Goal: Task Accomplishment & Management: Use online tool/utility

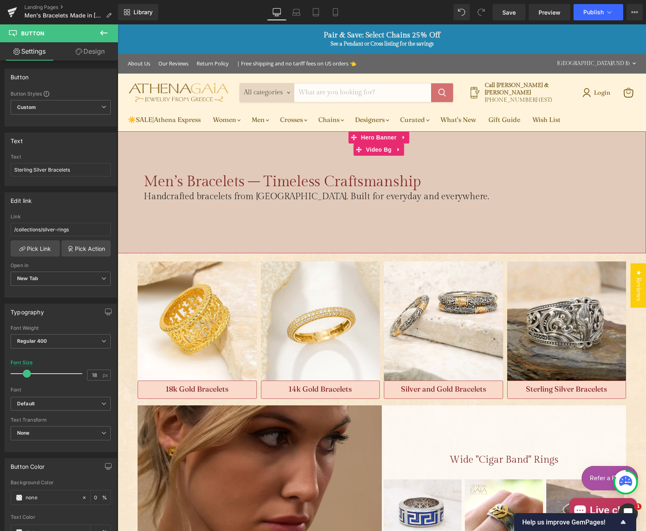
click at [218, 227] on div "Main content" at bounding box center [382, 192] width 528 height 122
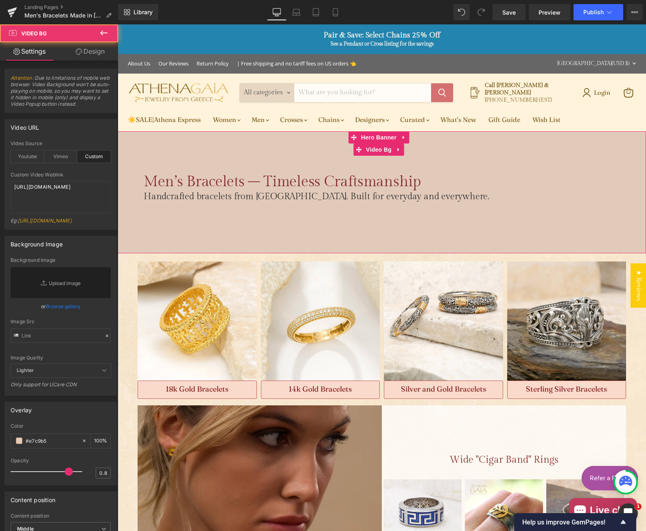
click at [169, 241] on div "Main content" at bounding box center [382, 192] width 528 height 122
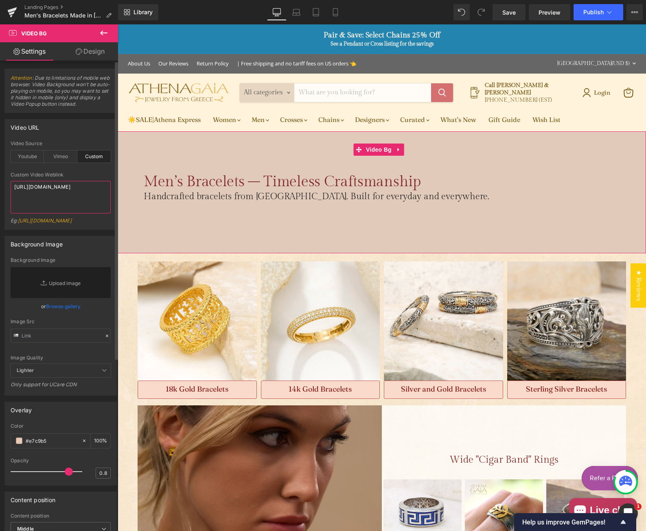
drag, startPoint x: 57, startPoint y: 204, endPoint x: 2, endPoint y: 181, distance: 58.9
click at [2, 181] on div "Video URL custom Video Source Youtube Vimeo Custom Youtube Weblink [URL][DOMAIN…" at bounding box center [61, 171] width 122 height 117
paste textarea "[DOMAIN_NAME][URL]"
type textarea "[URL][DOMAIN_NAME]"
click at [91, 133] on div "Video URL" at bounding box center [60, 127] width 111 height 15
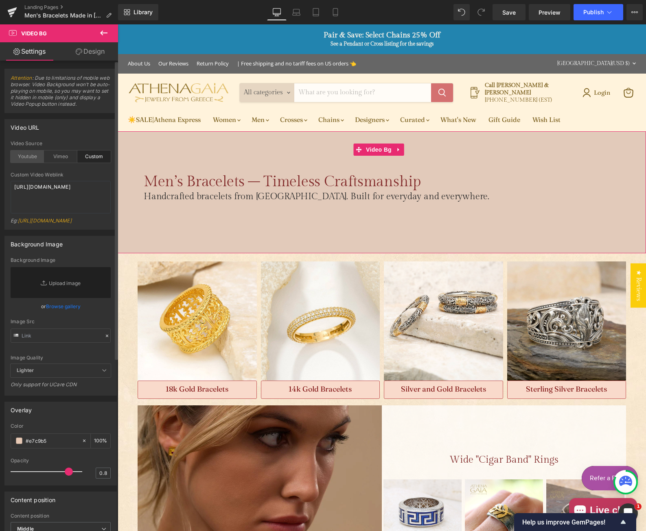
click at [31, 159] on div "Youtube" at bounding box center [27, 157] width 33 height 12
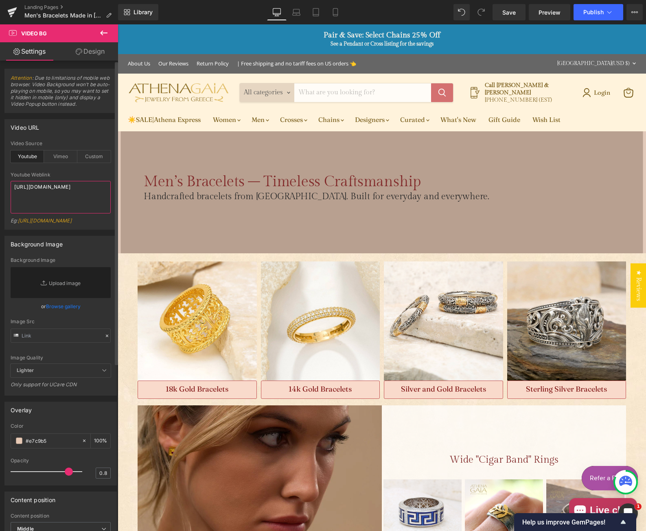
drag, startPoint x: 69, startPoint y: 197, endPoint x: 8, endPoint y: 186, distance: 62.0
click at [8, 186] on div "youtube Video Source Youtube Vimeo Custom Youtube Weblink [URL][DOMAIN_NAME] Eg…" at bounding box center [60, 185] width 111 height 89
paste textarea "[DOMAIN_NAME][URL]"
type textarea "[URL][DOMAIN_NAME]"
click at [71, 138] on div "Video URL youtube Video Source Youtube Vimeo Custom [URL][DOMAIN_NAME] Youtube …" at bounding box center [60, 174] width 112 height 111
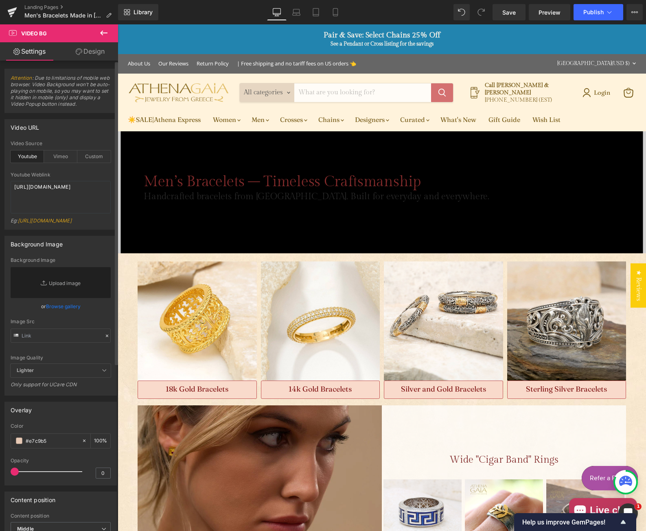
drag, startPoint x: 68, startPoint y: 478, endPoint x: 9, endPoint y: 476, distance: 59.1
click at [9, 476] on div "rgba(231, 201, 181, 1) Color #e7c9b5 100 % 0 Opacity 0" at bounding box center [60, 455] width 111 height 62
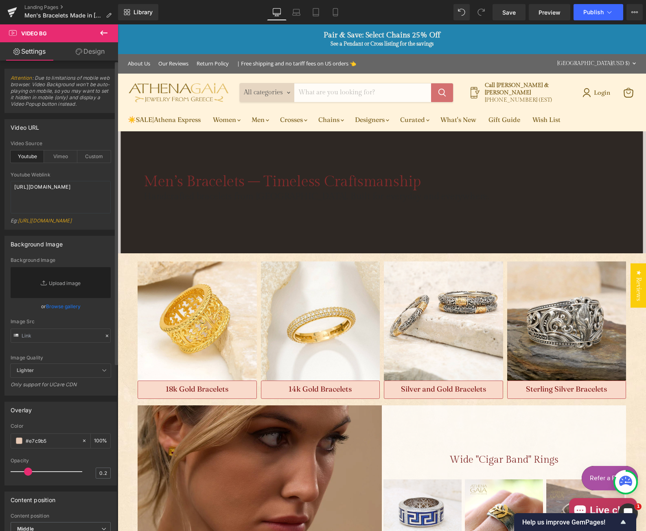
drag, startPoint x: 17, startPoint y: 478, endPoint x: 31, endPoint y: 479, distance: 13.5
click at [31, 476] on span at bounding box center [28, 472] width 8 height 8
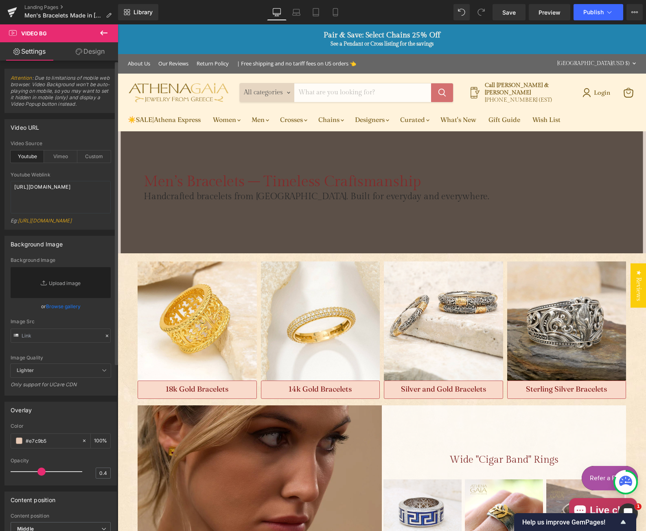
drag, startPoint x: 28, startPoint y: 481, endPoint x: 39, endPoint y: 481, distance: 11.0
click at [39, 476] on span at bounding box center [41, 472] width 8 height 8
type input "0.3"
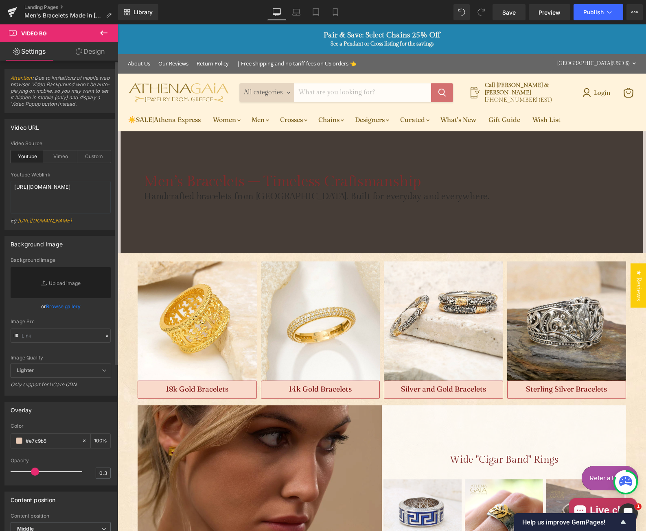
drag, startPoint x: 36, startPoint y: 478, endPoint x: 31, endPoint y: 478, distance: 5.3
click at [31, 476] on span at bounding box center [35, 472] width 8 height 8
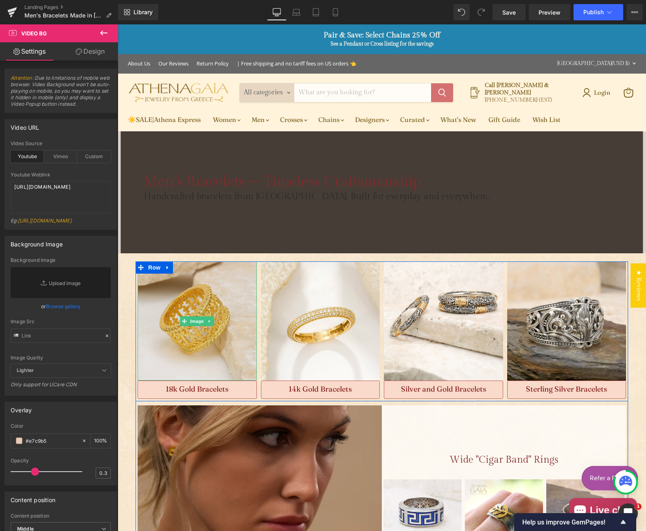
click at [201, 358] on img "Main content" at bounding box center [197, 321] width 119 height 119
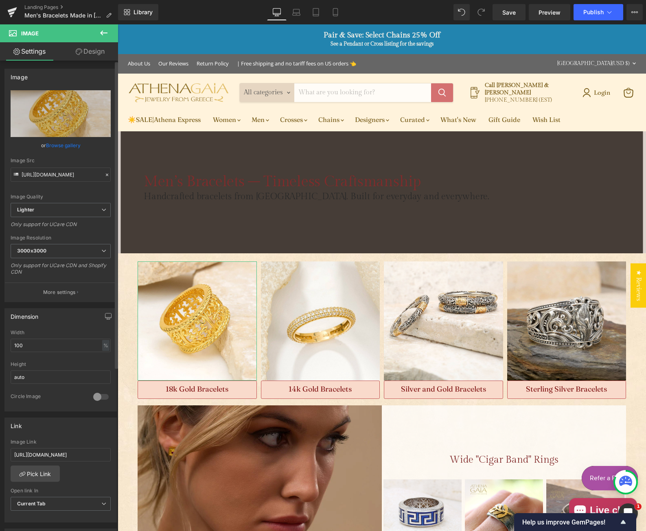
click at [66, 146] on link "Browse gallery" at bounding box center [63, 145] width 35 height 14
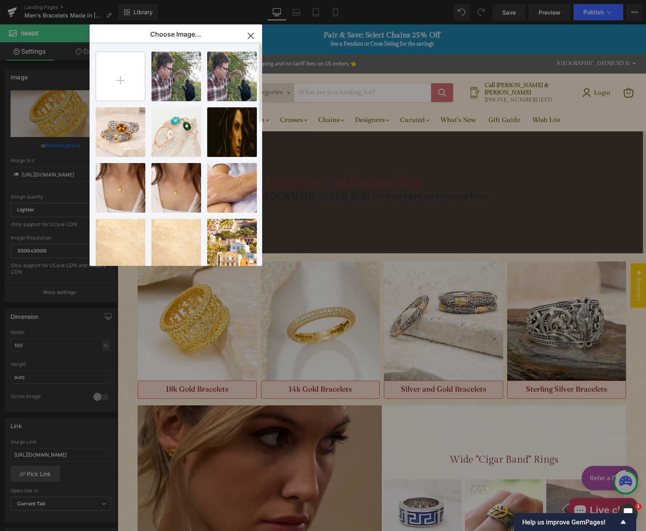
click at [119, 78] on input "file" at bounding box center [120, 76] width 49 height 49
type input "C:\fakepath\ORE_1478_Greek_Gold_Bracelet_1200x1200 copy.jpg"
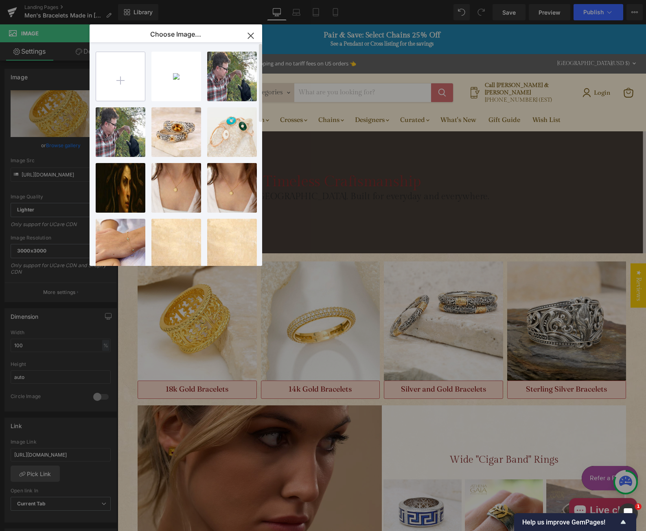
click at [120, 83] on input "file" at bounding box center [120, 76] width 49 height 49
type input "C:\fakepath\AlOro-18k-Gold-Bracelet-Greek-Jewelry-DSC_3821_1200x1200 copy.jpg"
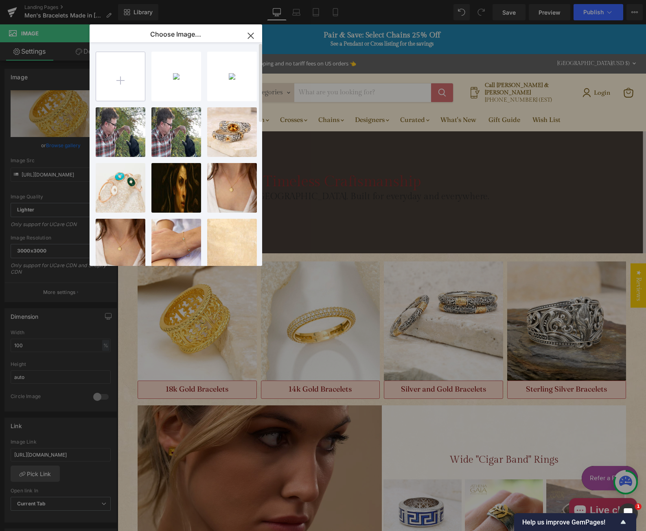
click at [114, 78] on input "file" at bounding box center [120, 76] width 49 height 49
type input "C:\fakepath\greek-jewelry-22-08-18-12202_1200x1200 copy.jpg"
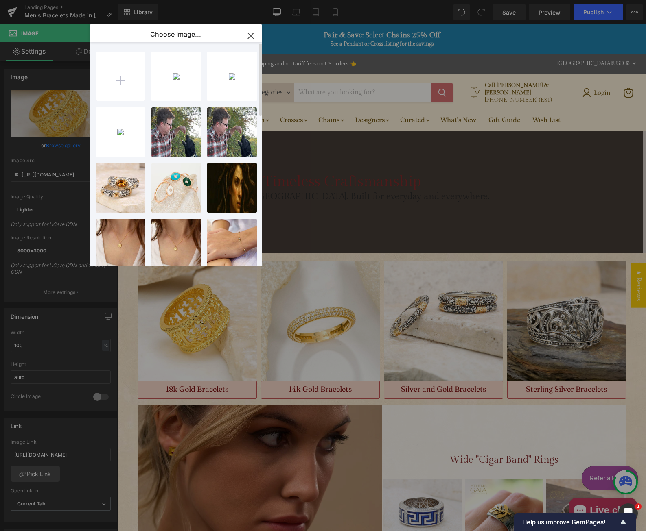
click at [125, 83] on input "file" at bounding box center [120, 76] width 49 height 49
type input "C:\fakepath\gerochristo-byzantine-bracelet-6222-IMG_0069_1200x1200 copy.jpg"
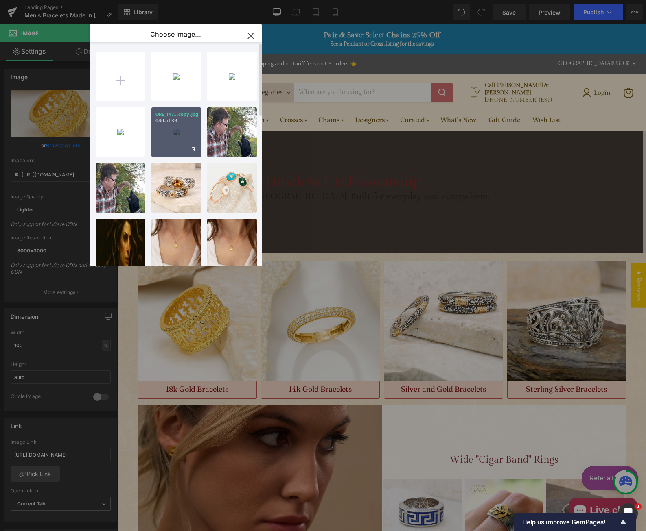
click at [181, 140] on div "ORE_147...copy.jpg 686.51 KB" at bounding box center [176, 132] width 50 height 50
type input "[URL][DOMAIN_NAME]"
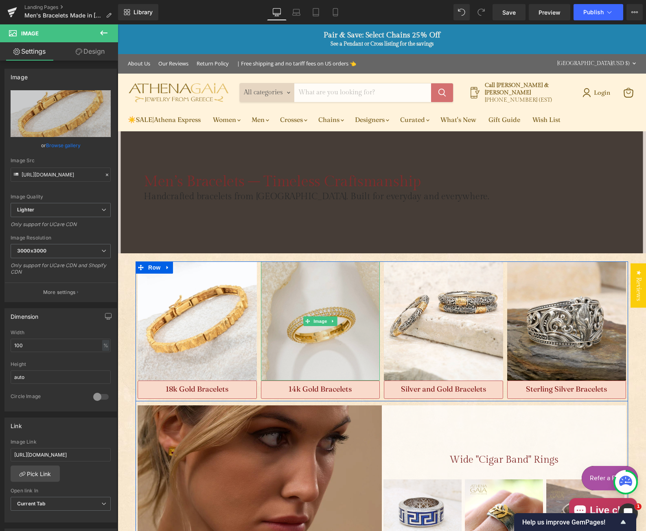
click at [350, 345] on img "Main content" at bounding box center [320, 321] width 119 height 119
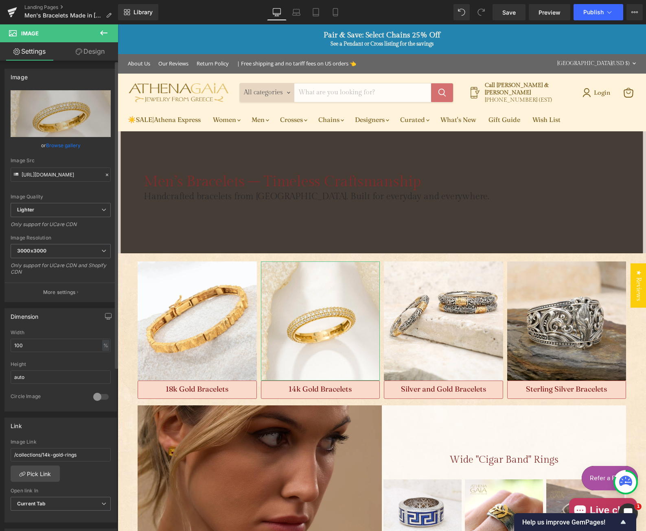
click at [61, 143] on link "Browse gallery" at bounding box center [63, 145] width 35 height 14
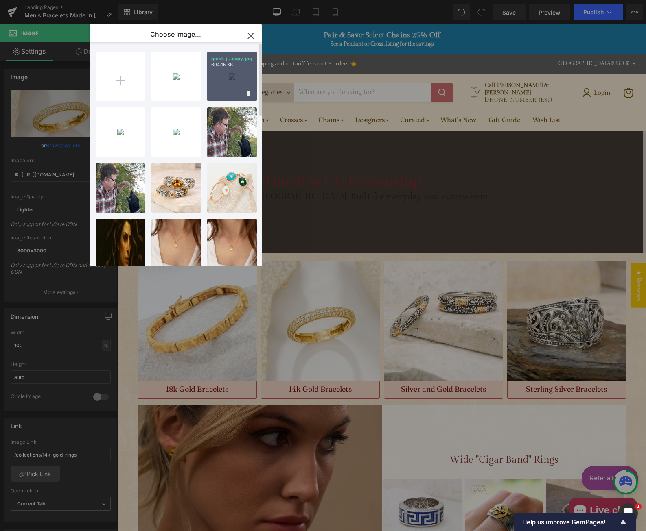
click at [225, 87] on div "greek-j...copy.jpg 694.15 KB" at bounding box center [232, 77] width 50 height 50
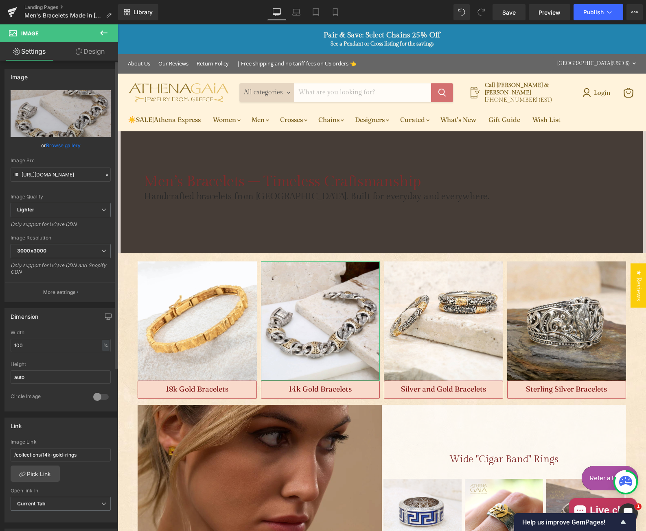
click at [59, 148] on link "Browse gallery" at bounding box center [63, 145] width 35 height 14
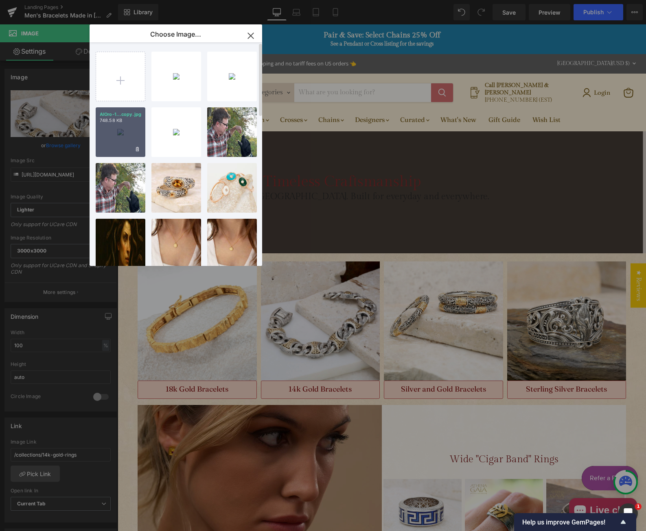
drag, startPoint x: 129, startPoint y: 138, endPoint x: 159, endPoint y: 195, distance: 64.4
click at [129, 138] on div "AlOro-1...copy.jpg 748.58 KB" at bounding box center [121, 132] width 50 height 50
type input "[URL][DOMAIN_NAME]"
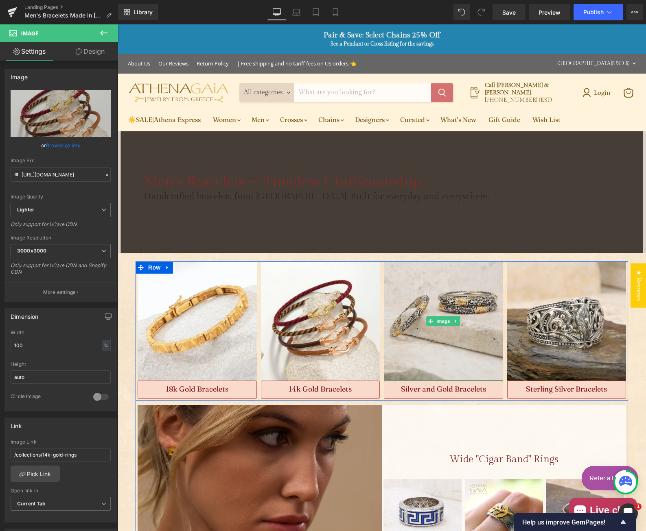
click at [437, 347] on img "Main content" at bounding box center [443, 321] width 119 height 119
click at [433, 341] on img "Main content" at bounding box center [443, 321] width 119 height 119
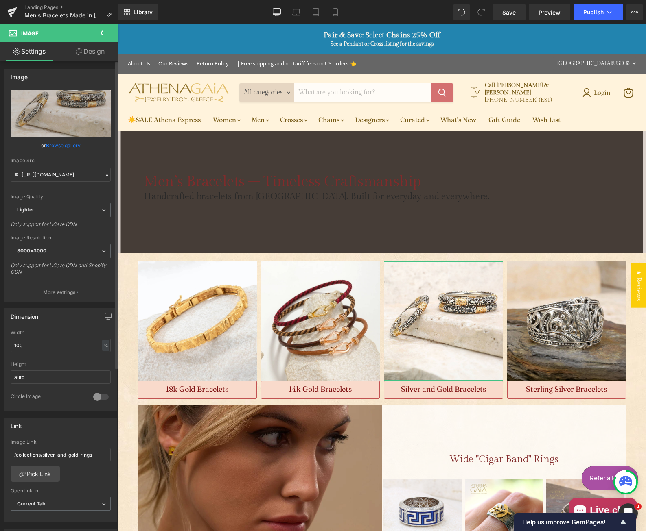
click at [73, 144] on link "Browse gallery" at bounding box center [63, 145] width 35 height 14
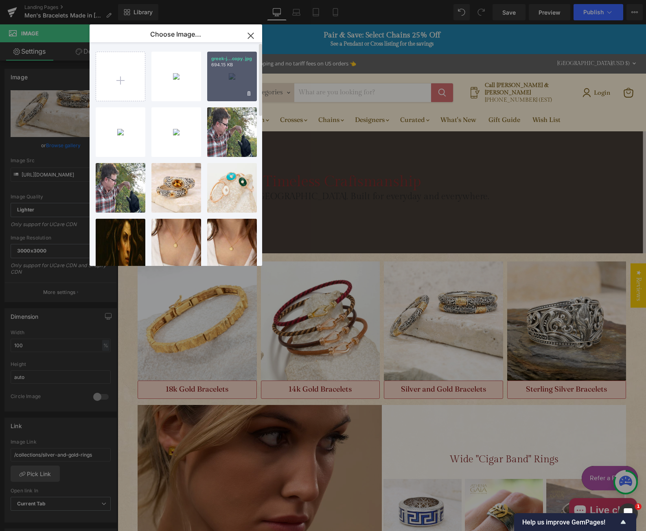
click at [216, 88] on div "greek-j...copy.jpg 694.15 KB" at bounding box center [232, 77] width 50 height 50
type input "[URL][DOMAIN_NAME]"
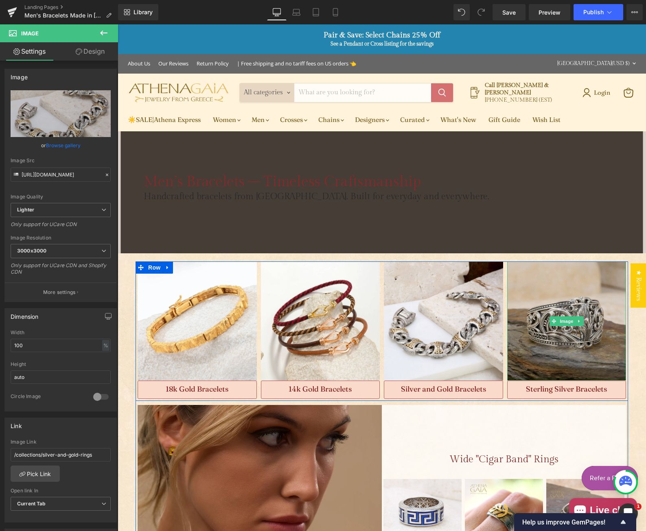
click at [552, 354] on img "Main content" at bounding box center [566, 321] width 119 height 119
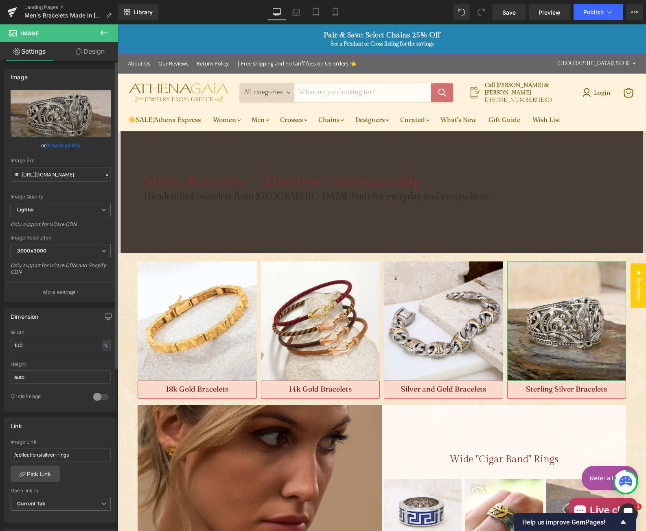
click at [72, 148] on link "Browse gallery" at bounding box center [63, 145] width 35 height 14
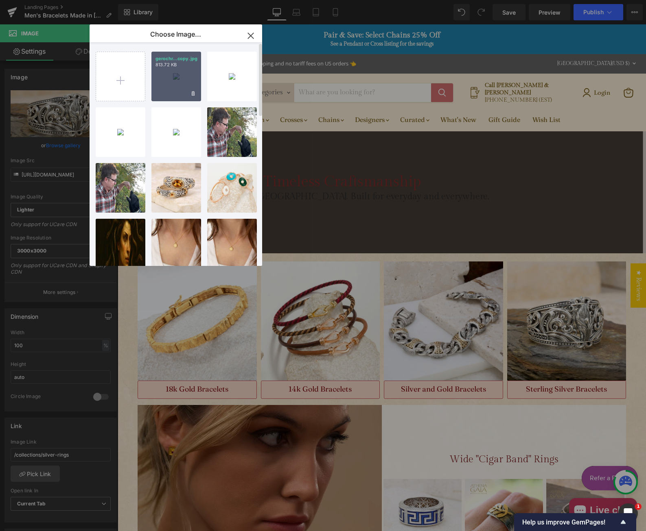
click at [168, 85] on div "gerochr...copy.jpg 813.72 KB" at bounding box center [176, 77] width 50 height 50
type input "[URL][DOMAIN_NAME]"
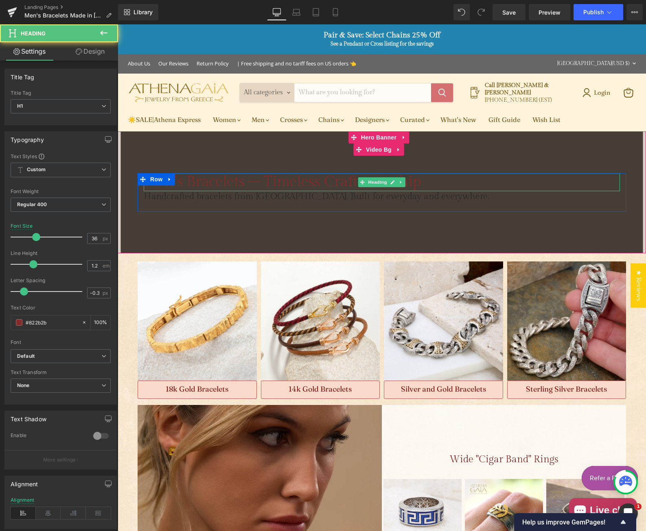
click at [271, 181] on h1 "Men’s Bracelets – Timeless Craftsmanship" at bounding box center [382, 182] width 476 height 17
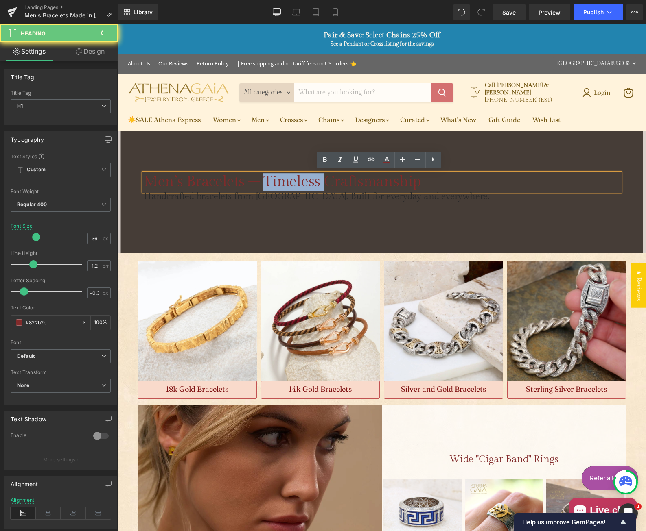
click at [271, 181] on h1 "Men’s Bracelets – Timeless Craftsmanship" at bounding box center [382, 182] width 476 height 17
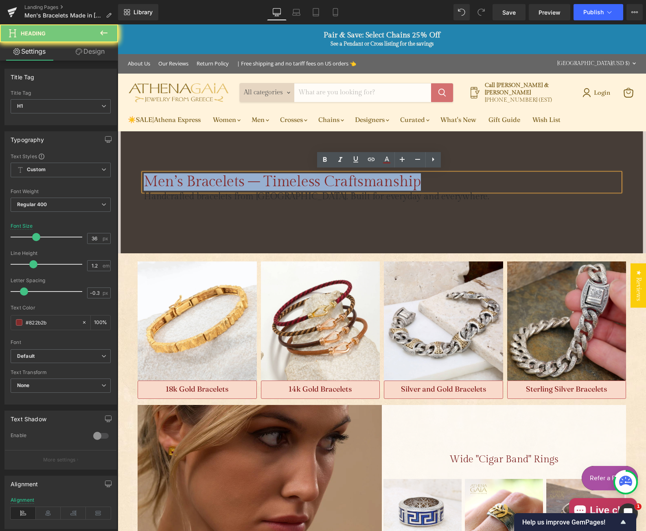
click at [271, 181] on h1 "Men’s Bracelets – Timeless Craftsmanship" at bounding box center [382, 182] width 476 height 17
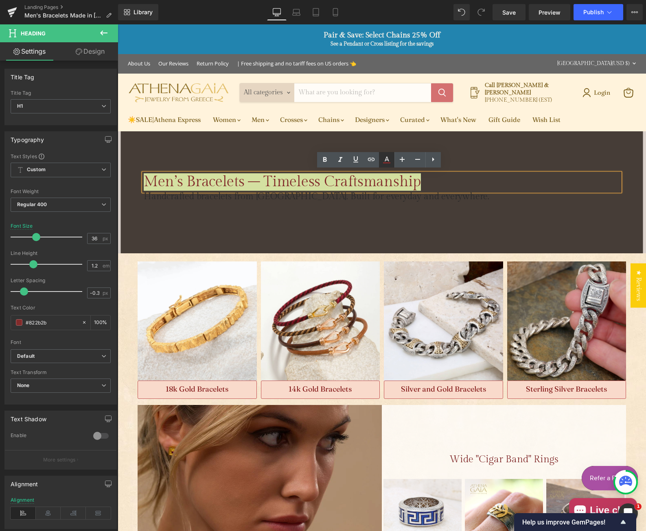
click at [386, 163] on icon at bounding box center [386, 162] width 7 height 1
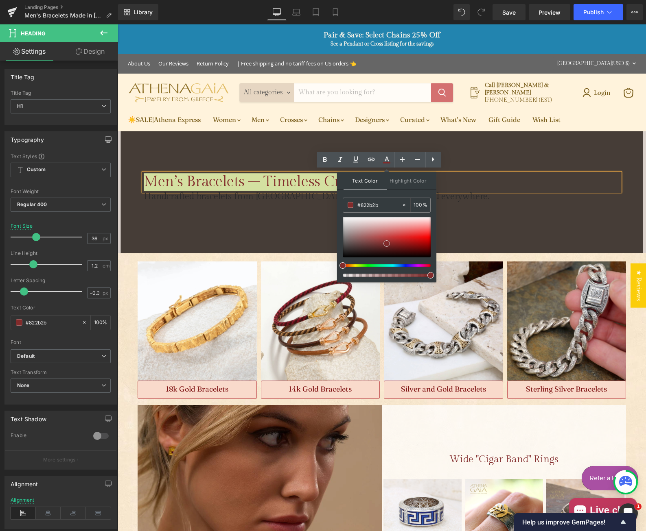
type input "#c89c9c"
click at [368, 229] on div at bounding box center [387, 237] width 88 height 41
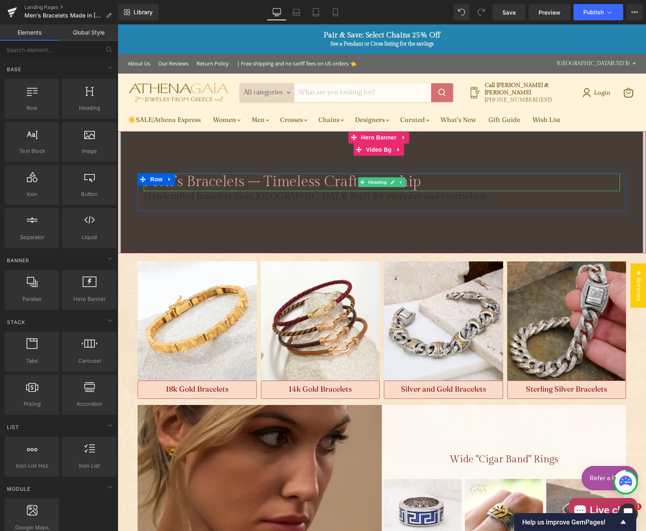
click at [273, 182] on span "Men’s Bracelets – Timeless Craftsmanship" at bounding box center [282, 182] width 277 height 17
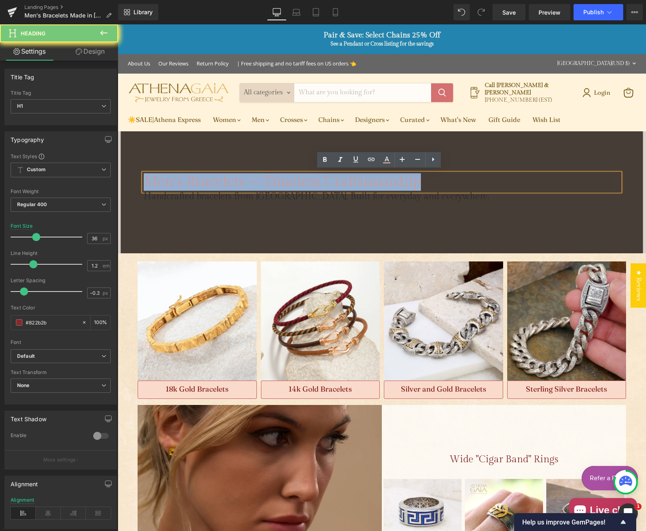
click at [273, 182] on span "Men’s Bracelets – Timeless Craftsmanship" at bounding box center [282, 182] width 277 height 17
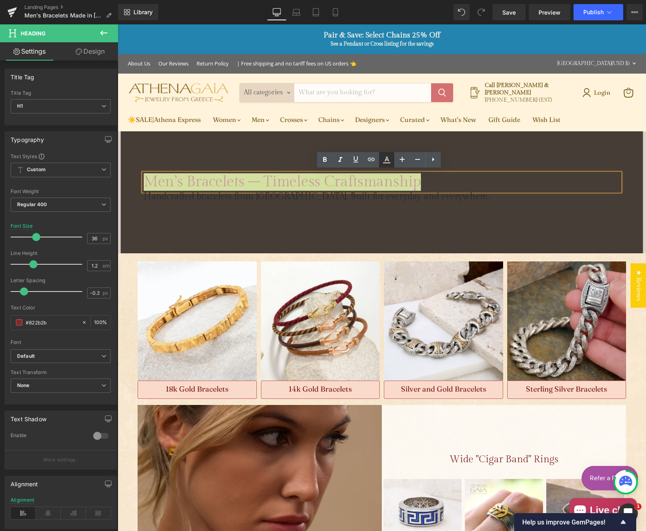
click at [386, 162] on icon at bounding box center [387, 160] width 10 height 10
type input "100"
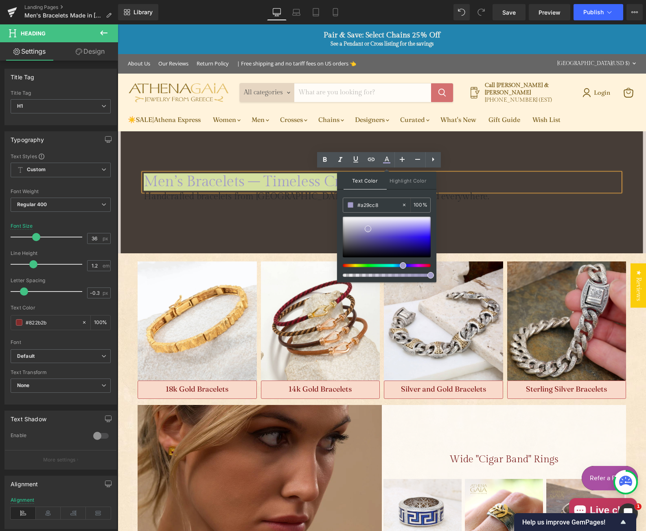
click at [400, 266] on div at bounding box center [383, 265] width 88 height 3
type input "#4d33f9"
click at [427, 234] on div at bounding box center [387, 237] width 88 height 41
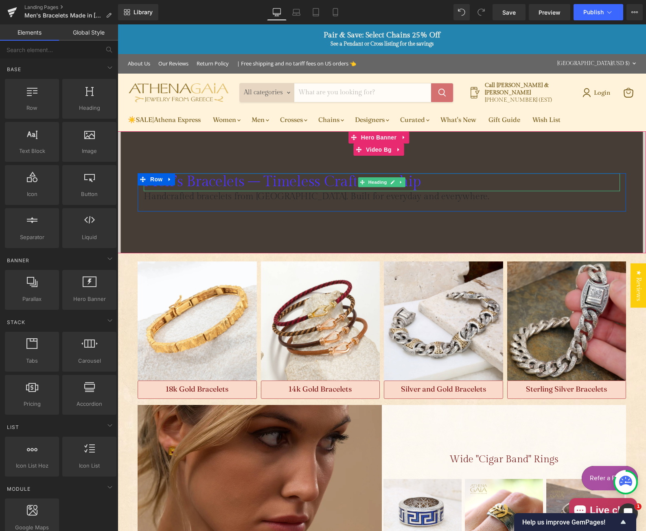
click at [202, 183] on span "Men’s Bracelets – Timeless Craftsmanship" at bounding box center [282, 182] width 277 height 17
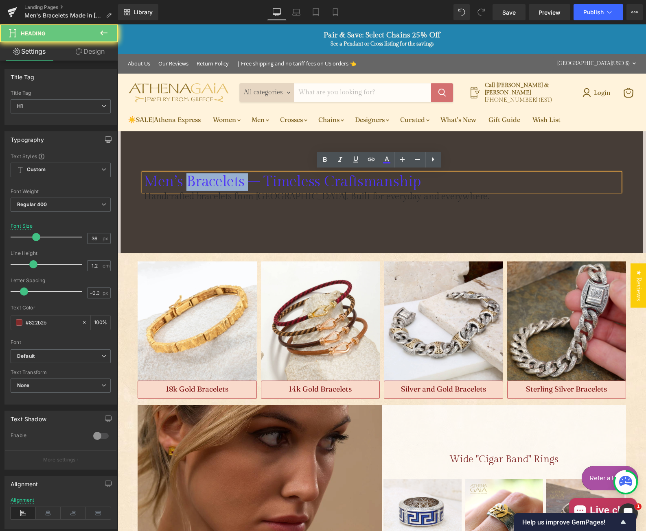
click at [202, 183] on span "Men’s Bracelets – Timeless Craftsmanship" at bounding box center [282, 182] width 277 height 17
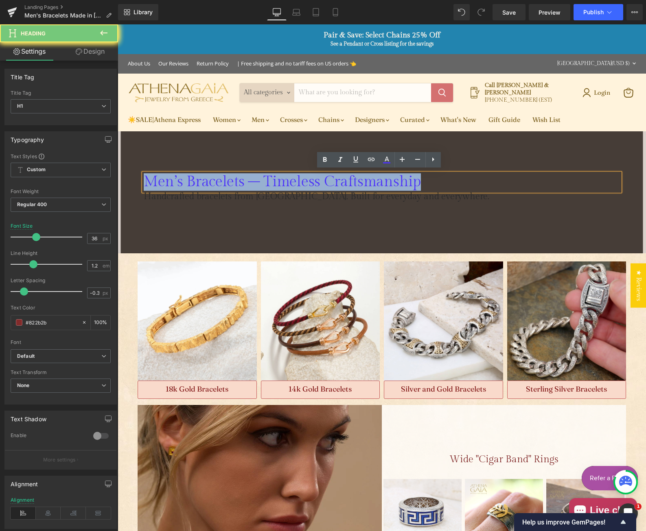
click at [202, 183] on span "Men’s Bracelets – Timeless Craftsmanship" at bounding box center [282, 182] width 277 height 17
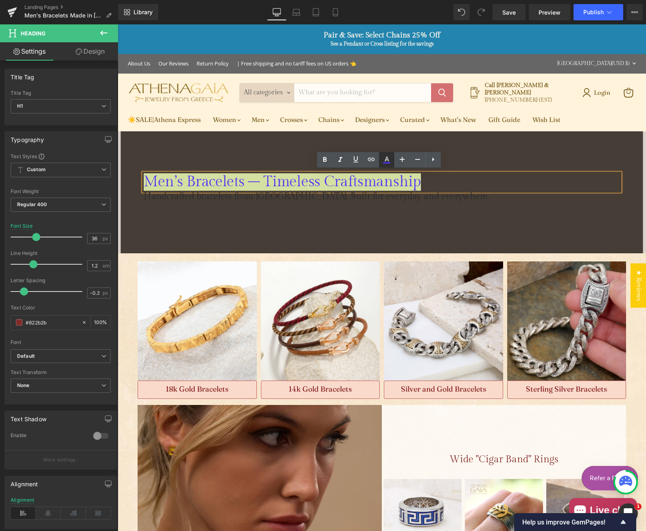
click at [385, 163] on icon at bounding box center [386, 162] width 7 height 1
type input "100"
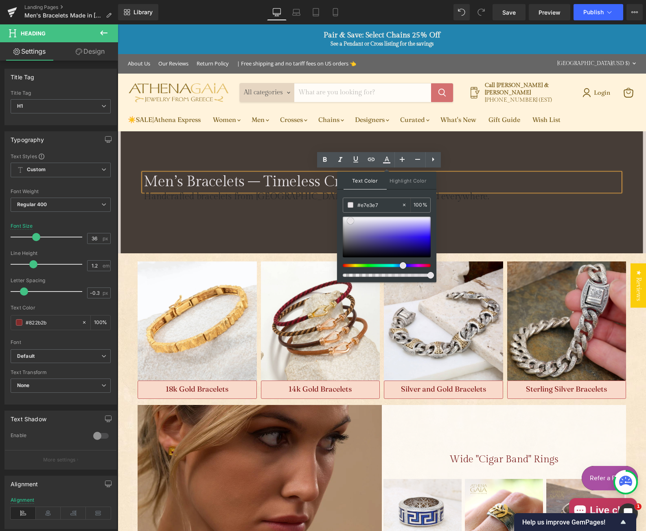
click at [350, 221] on div at bounding box center [387, 237] width 88 height 41
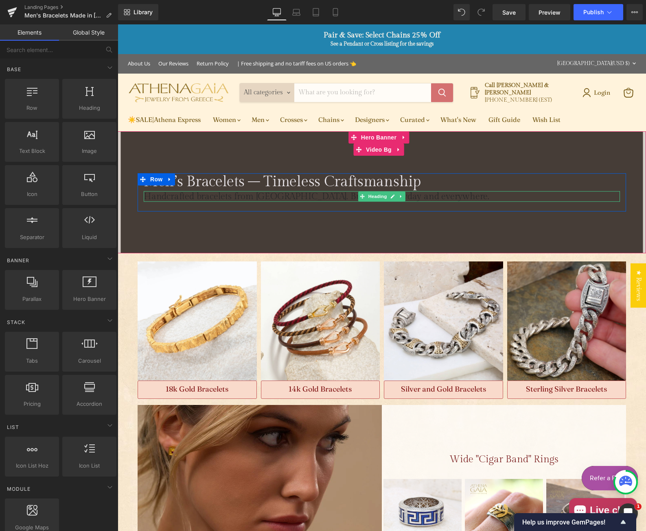
click at [234, 193] on h2 "Handcrafted bracelets from [GEOGRAPHIC_DATA]. Built for everyday and everywhere…" at bounding box center [382, 196] width 476 height 11
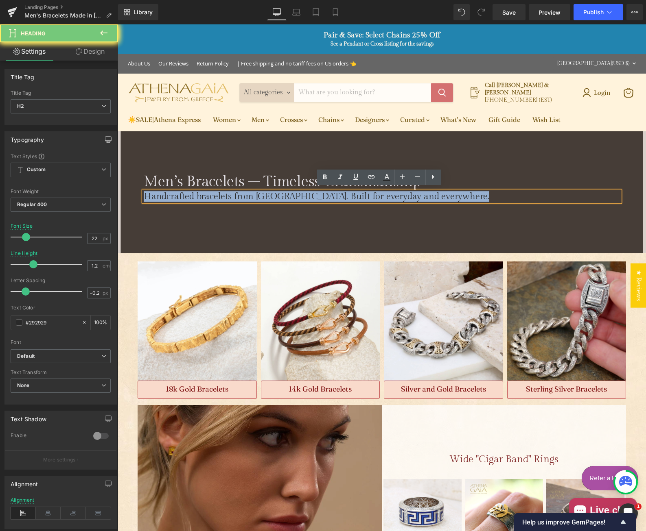
click at [234, 193] on h2 "Handcrafted bracelets from [GEOGRAPHIC_DATA]. Built for everyday and everywhere…" at bounding box center [382, 196] width 476 height 11
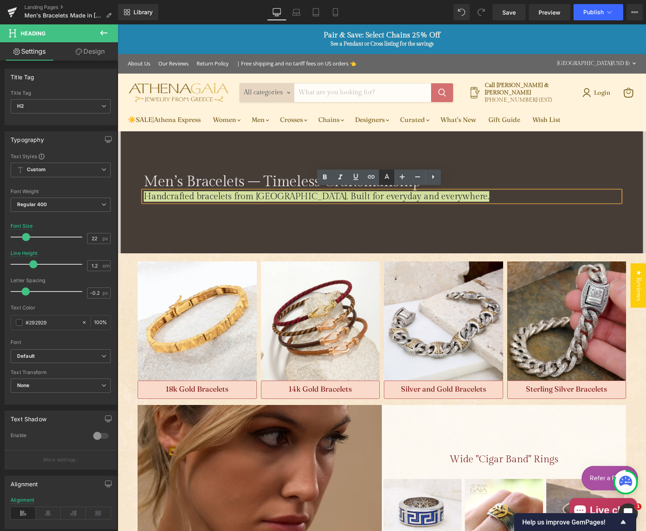
click at [386, 179] on icon at bounding box center [387, 178] width 10 height 10
type input "#292929"
type input "100"
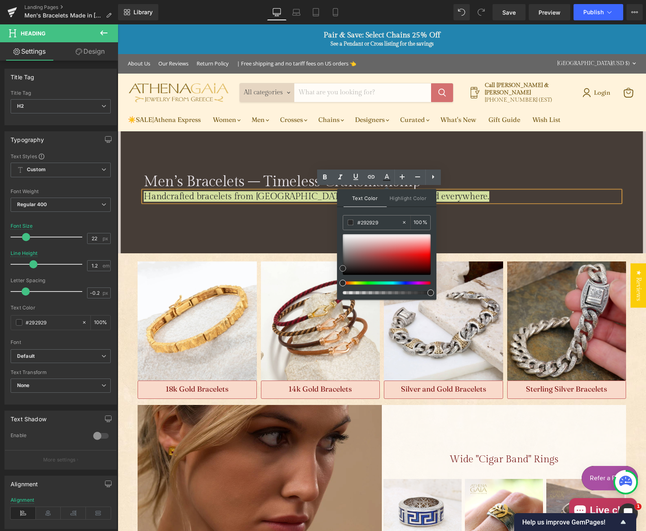
type input "#e0dada"
click at [349, 240] on div at bounding box center [387, 254] width 88 height 41
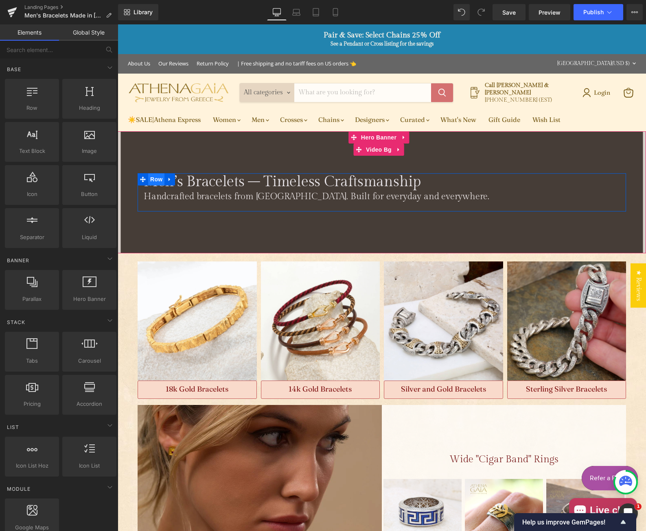
click at [151, 181] on span "Row" at bounding box center [156, 180] width 16 height 12
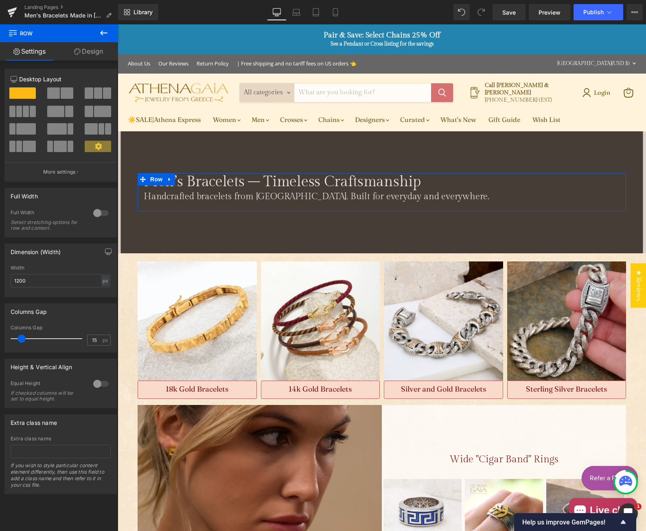
click at [86, 49] on link "Design" at bounding box center [88, 51] width 59 height 18
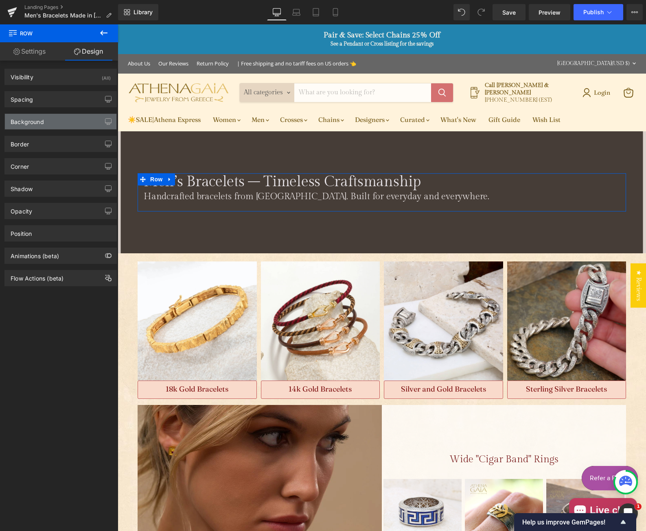
click at [46, 120] on div "Background" at bounding box center [60, 121] width 111 height 15
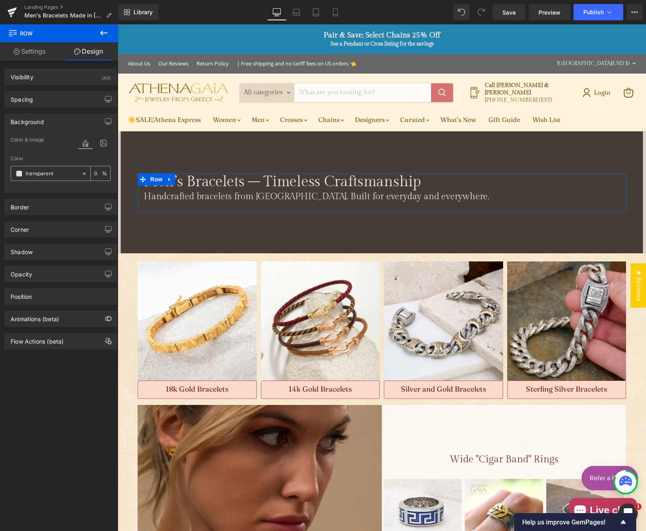
click at [19, 173] on span at bounding box center [19, 173] width 7 height 7
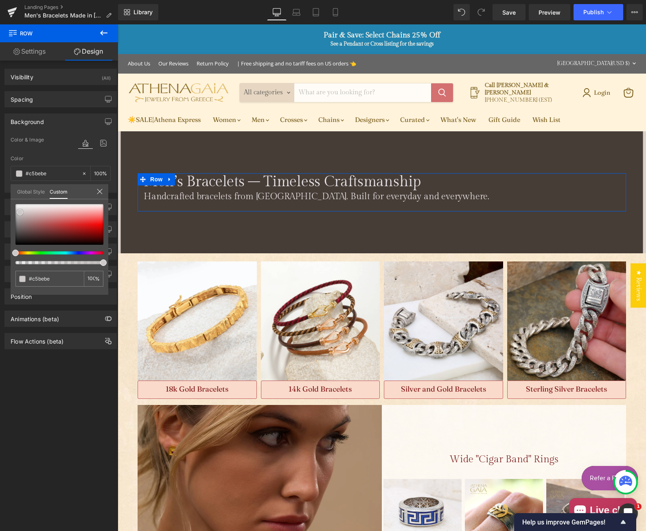
type input "#c5bebe"
type input "100"
type input "#c5bebe"
type input "100"
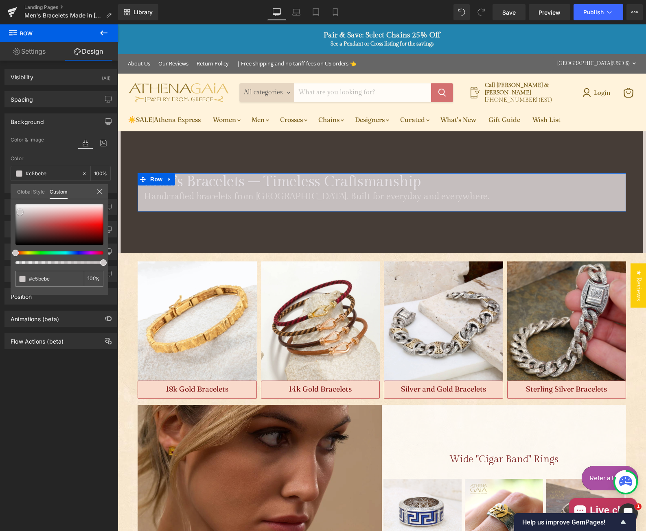
type input "#ffffff"
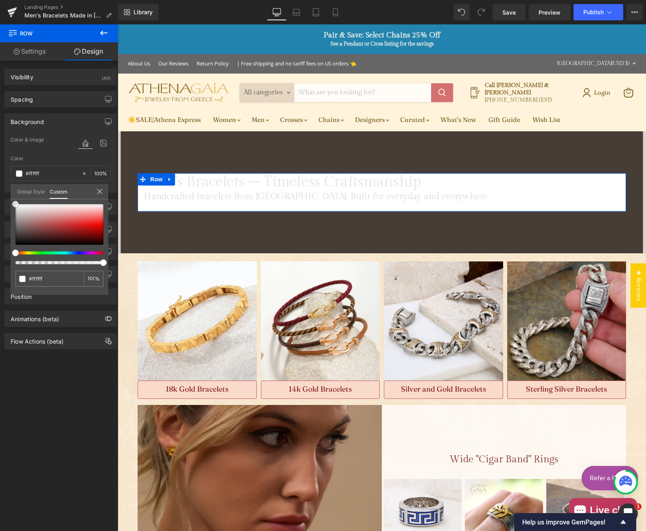
drag, startPoint x: 20, startPoint y: 212, endPoint x: 13, endPoint y: 198, distance: 16.2
click at [13, 198] on div "Global Style Custom Setup Global Style #ffffff 100 %" at bounding box center [60, 196] width 98 height 25
type input "99"
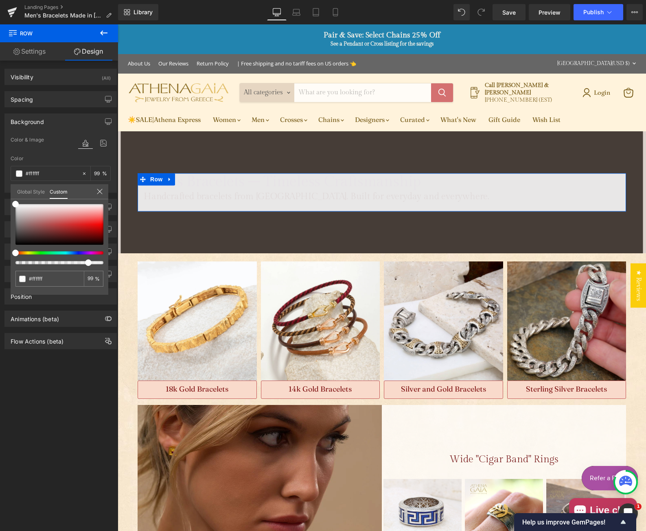
type input "88"
type input "77"
type input "73"
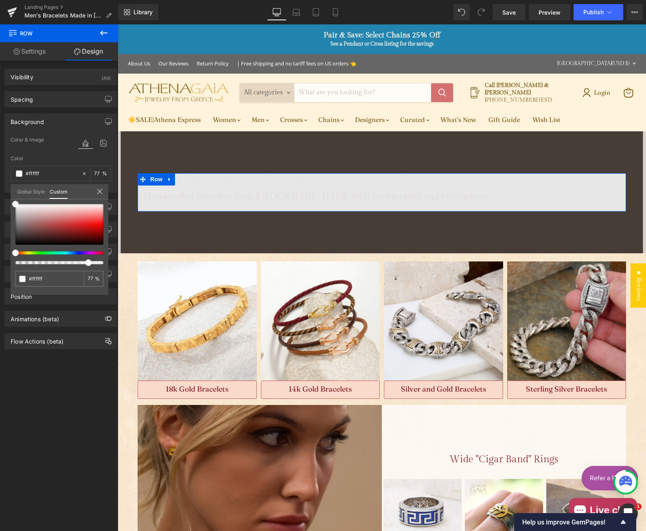
type input "73"
type input "70"
type input "67"
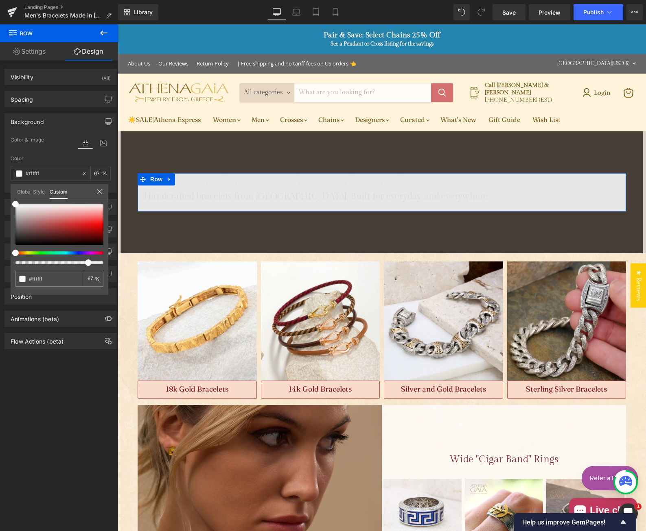
type input "64"
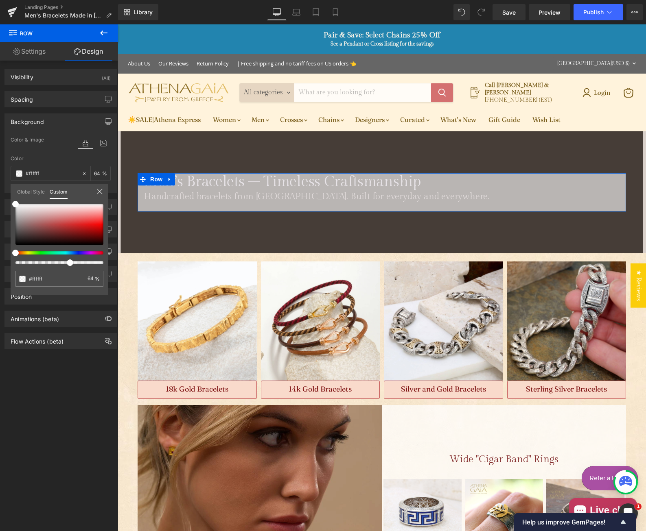
type input "62"
type input "61"
type input "60"
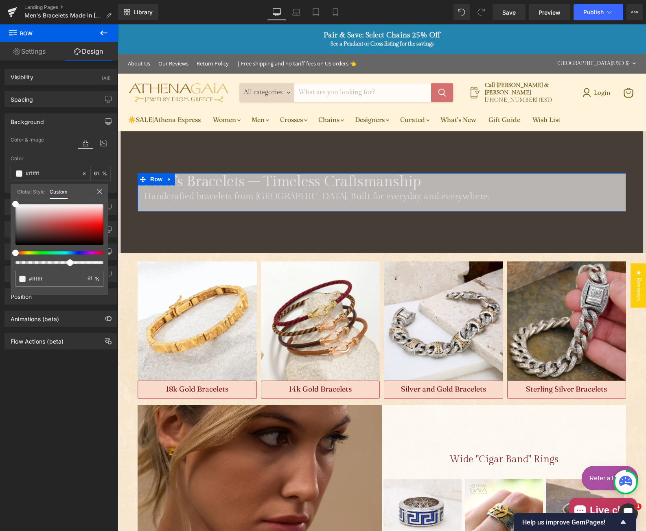
type input "60"
type input "59"
type input "58"
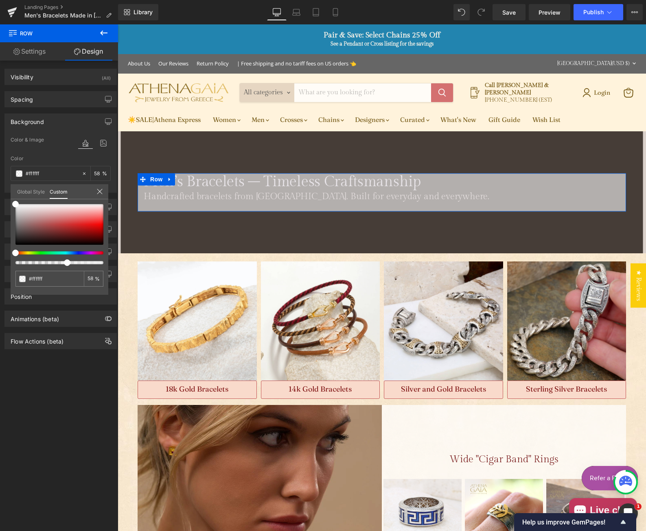
type input "57"
type input "56"
type input "55"
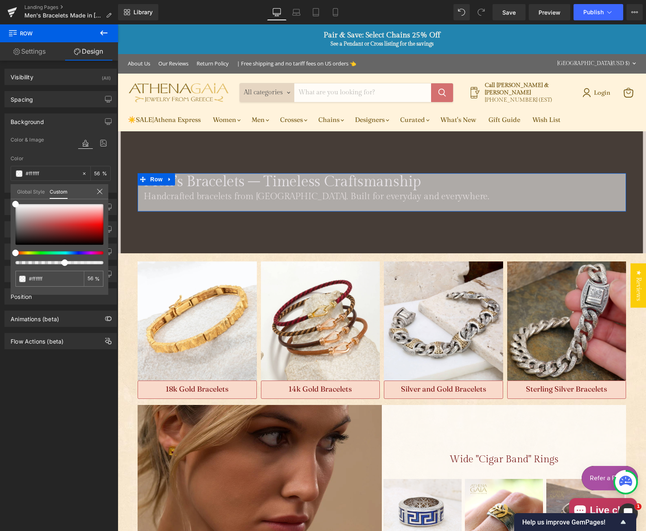
type input "55"
type input "54"
type input "53"
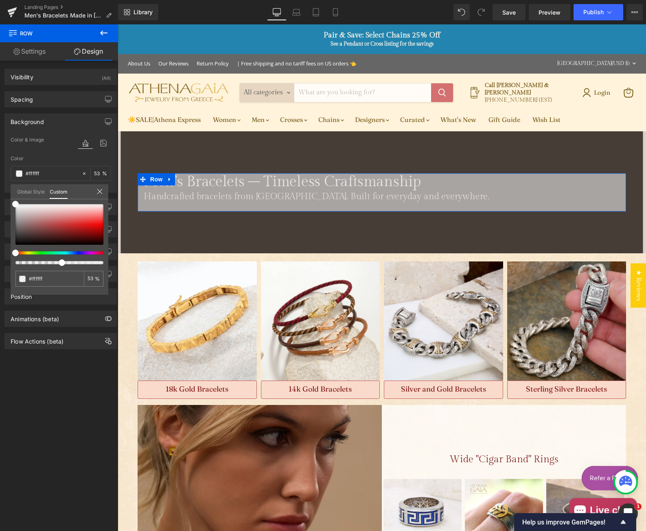
type input "52"
type input "51"
type input "50"
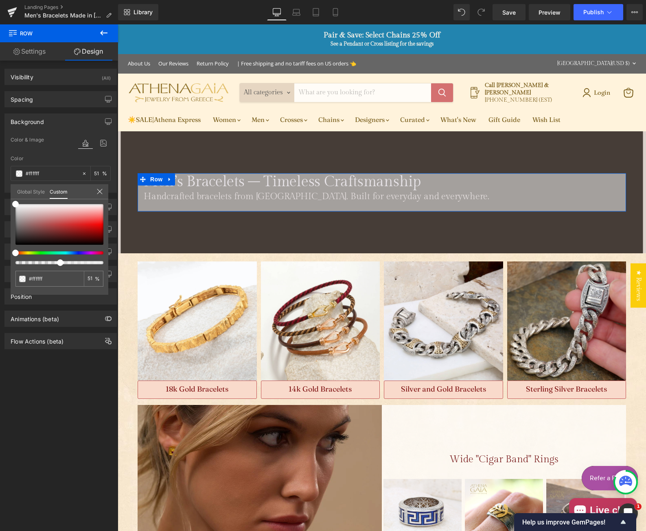
type input "50"
type input "51"
drag, startPoint x: 100, startPoint y: 264, endPoint x: 55, endPoint y: 263, distance: 44.8
click at [55, 263] on div at bounding box center [56, 262] width 88 height 3
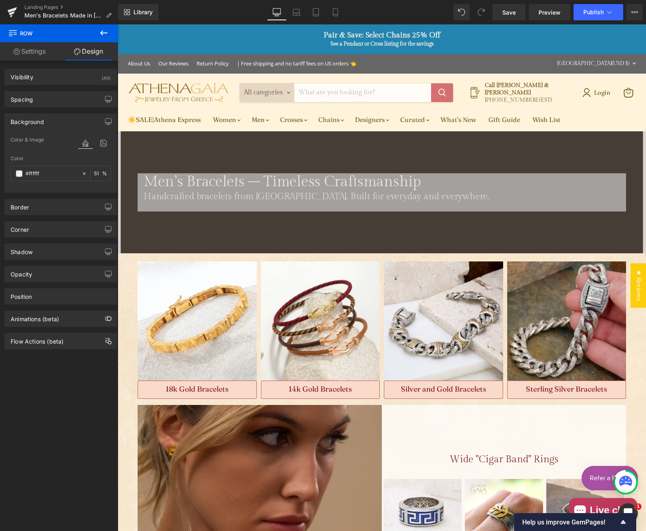
drag, startPoint x: 427, startPoint y: 188, endPoint x: 433, endPoint y: 194, distance: 8.1
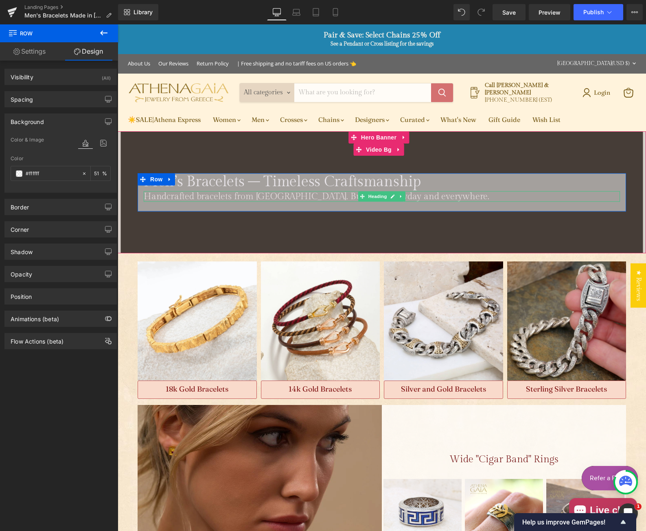
click at [433, 194] on h2 "Handcrafted bracelets from [GEOGRAPHIC_DATA]. Built for everyday and everywhere…" at bounding box center [382, 196] width 476 height 11
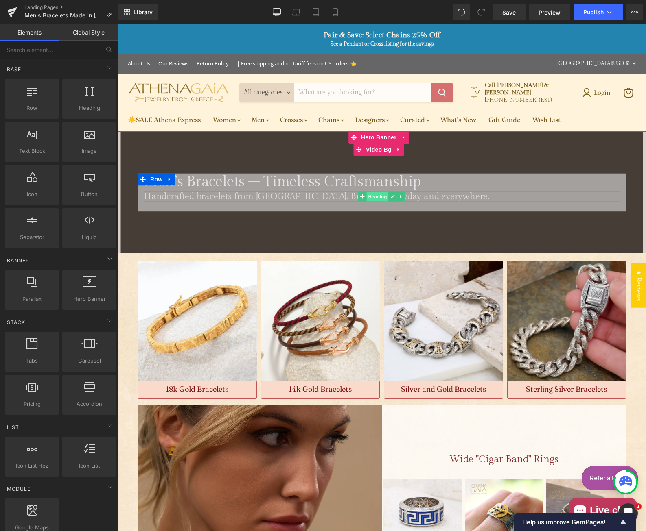
click at [370, 192] on span "Heading" at bounding box center [378, 197] width 22 height 10
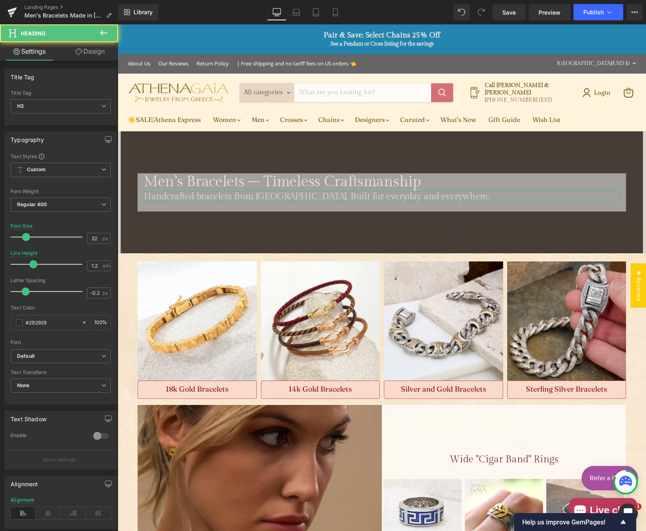
click at [93, 50] on link "Design" at bounding box center [90, 51] width 59 height 18
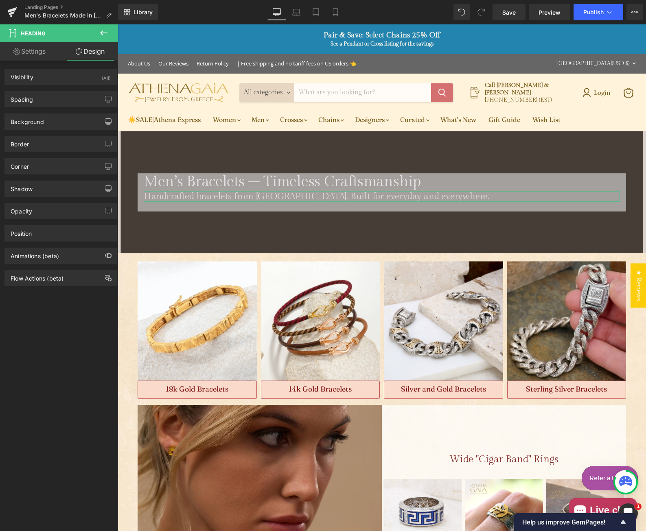
type input "0"
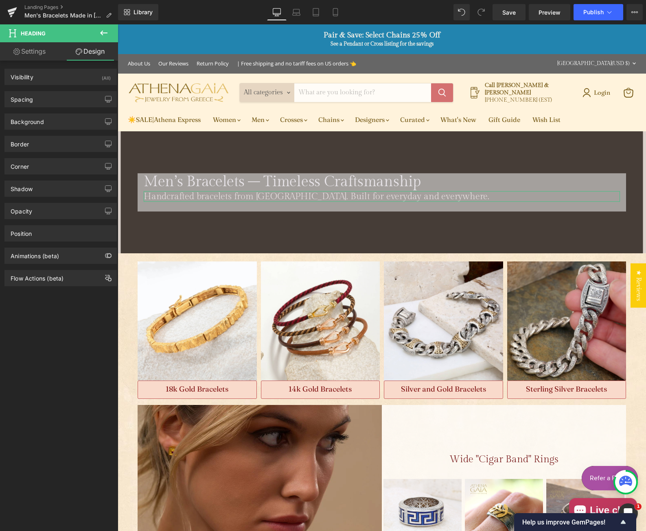
type input "0"
click at [45, 107] on div "Background Color & Image color transparent Color transparent 0 % Image Replace …" at bounding box center [61, 118] width 122 height 22
click at [45, 99] on div "Spacing" at bounding box center [60, 99] width 111 height 15
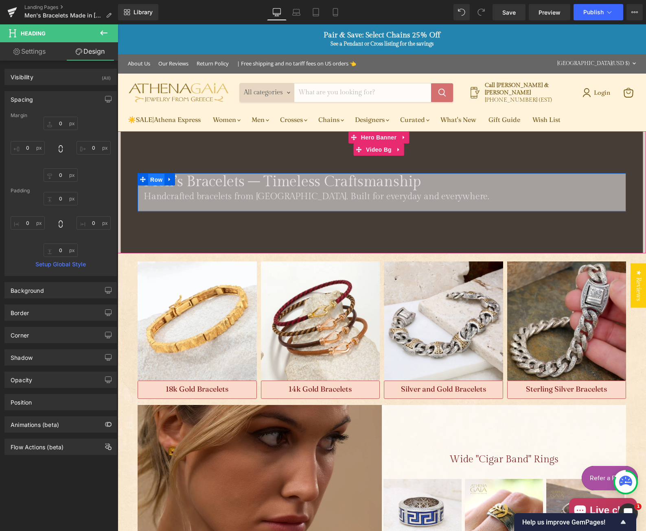
click at [152, 179] on span "Row" at bounding box center [156, 180] width 16 height 12
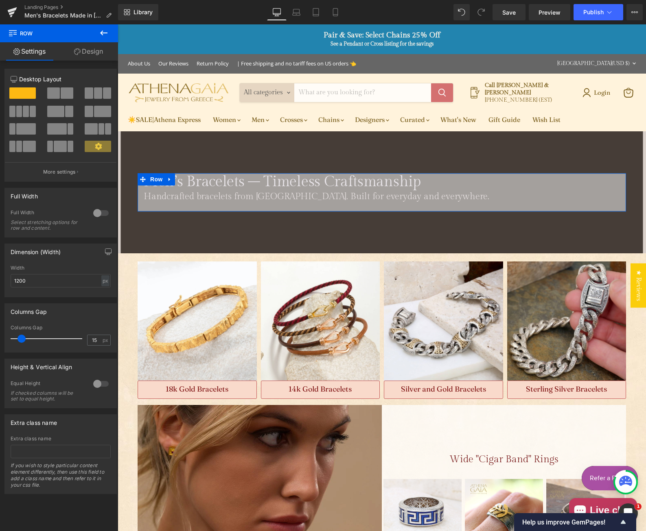
click at [94, 55] on link "Design" at bounding box center [88, 51] width 59 height 18
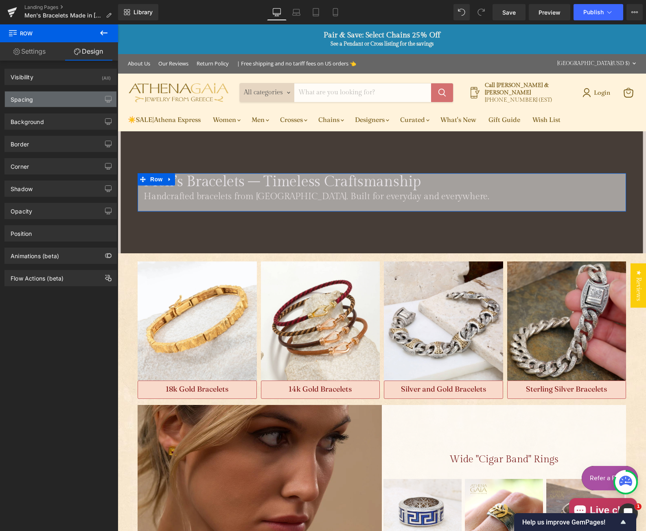
click at [55, 97] on div "Spacing" at bounding box center [60, 99] width 111 height 15
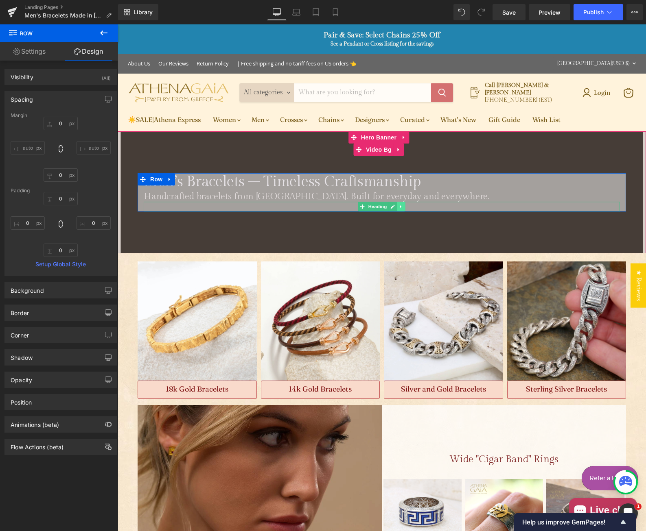
click at [400, 205] on icon "Main content" at bounding box center [400, 206] width 1 height 3
click at [403, 205] on icon "Main content" at bounding box center [405, 207] width 4 height 4
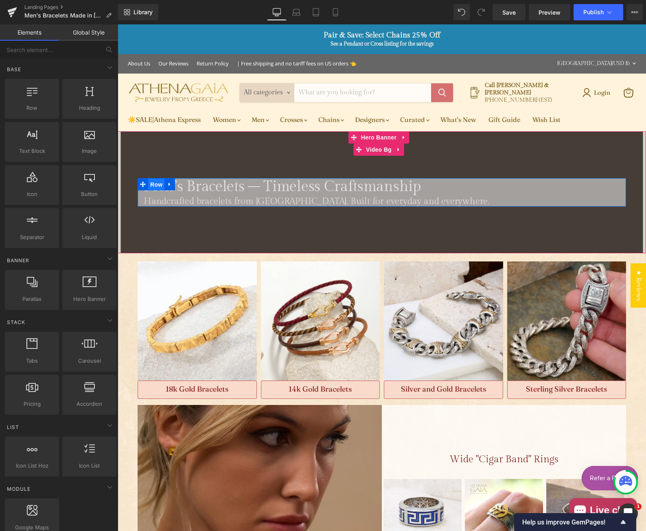
click at [152, 182] on span "Row" at bounding box center [156, 185] width 16 height 12
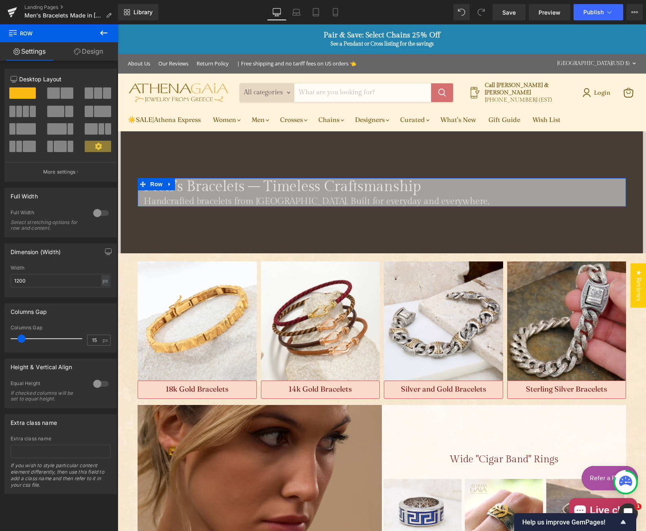
click at [92, 55] on link "Design" at bounding box center [88, 51] width 59 height 18
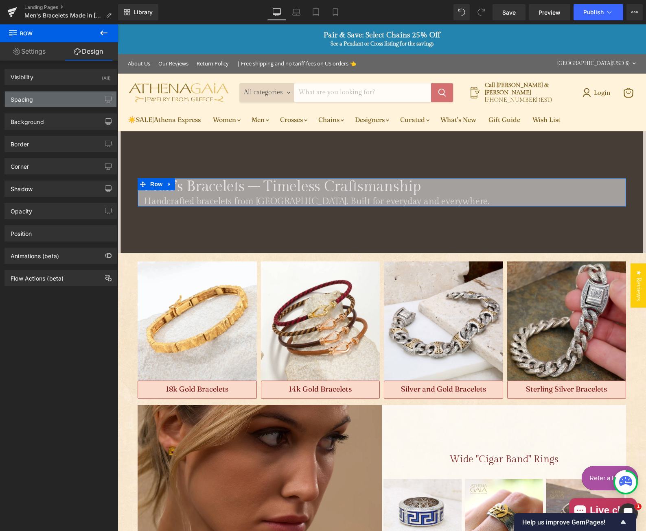
type input "0"
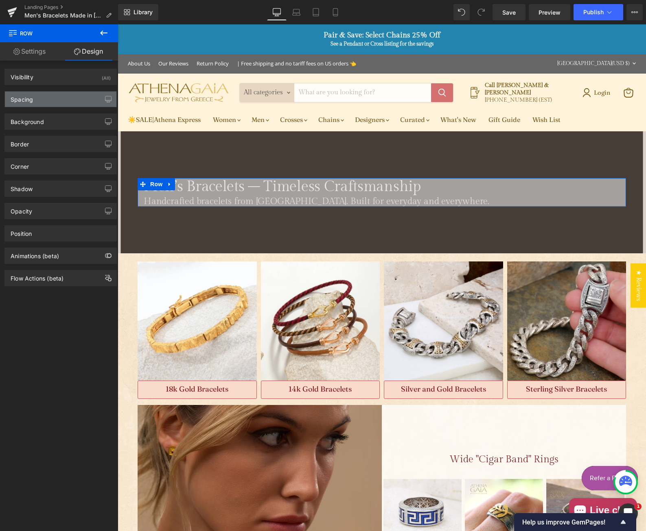
type input "0"
click at [50, 101] on div "Spacing" at bounding box center [60, 99] width 111 height 15
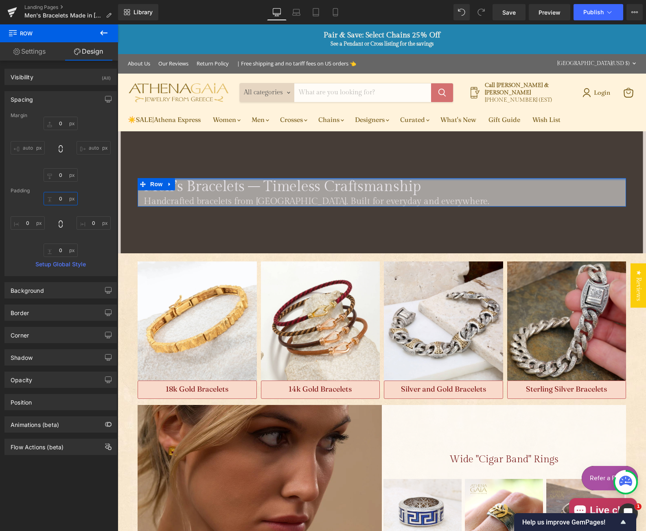
click at [57, 197] on input "0" at bounding box center [61, 198] width 34 height 13
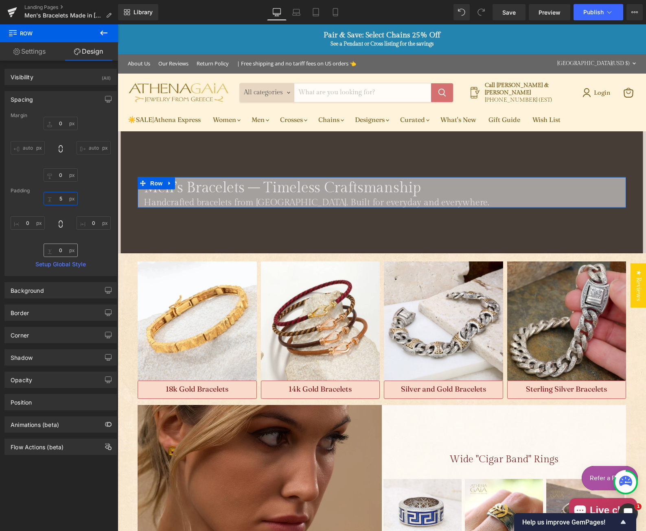
type input "5"
click at [61, 250] on input "0" at bounding box center [61, 250] width 34 height 13
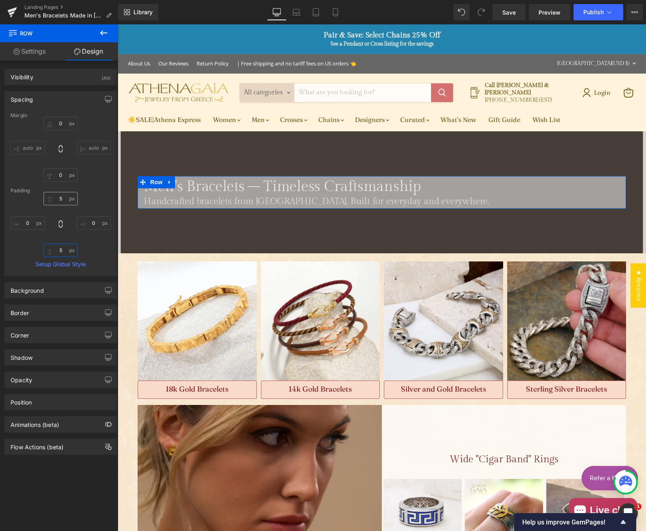
type input "5"
click at [58, 200] on input "5" at bounding box center [61, 198] width 34 height 13
type input "2"
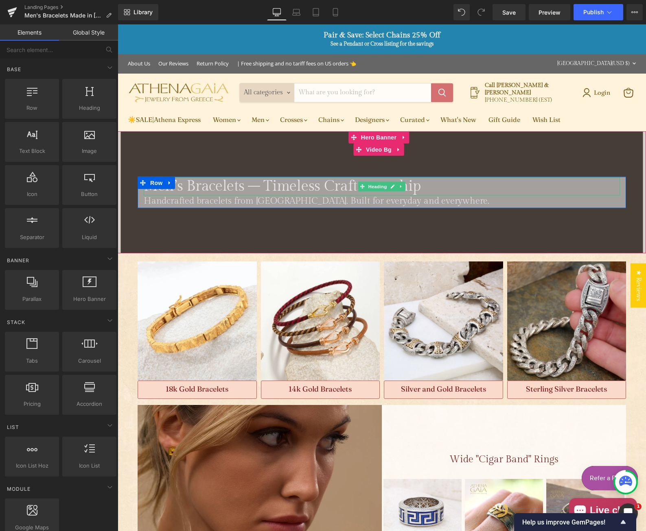
click at [179, 185] on span "Men’s Bracelets – Timeless Craftsmanship" at bounding box center [282, 186] width 277 height 17
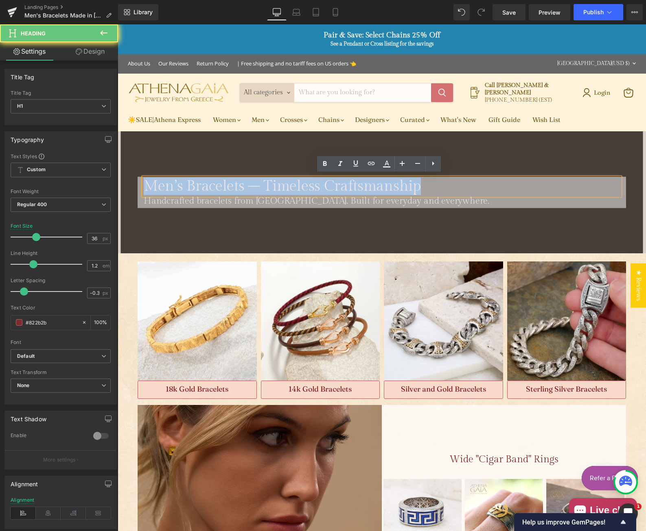
click at [179, 185] on span "Men’s Bracelets – Timeless Craftsmanship" at bounding box center [282, 186] width 277 height 17
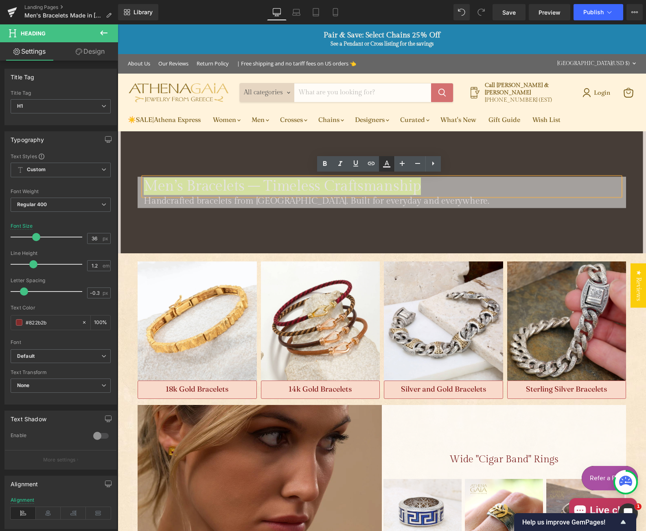
click at [387, 163] on icon at bounding box center [386, 163] width 4 height 5
type input "#e7e3e7"
type input "100"
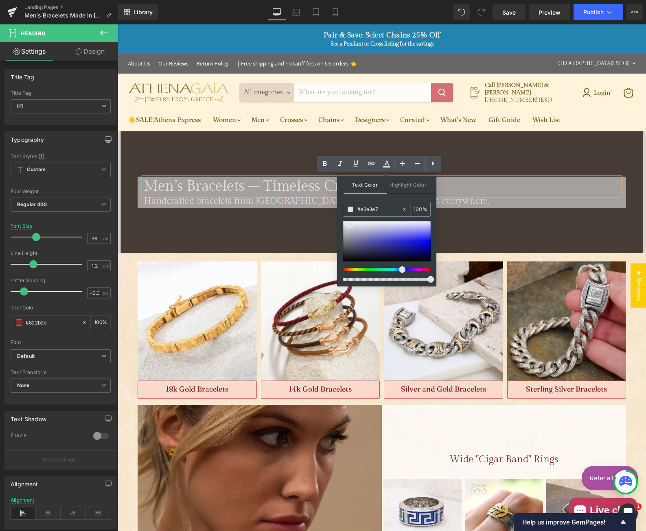
click at [399, 271] on div at bounding box center [383, 269] width 88 height 3
click at [398, 269] on div at bounding box center [383, 269] width 88 height 3
click at [364, 240] on div at bounding box center [387, 241] width 88 height 41
drag, startPoint x: 377, startPoint y: 239, endPoint x: 424, endPoint y: 235, distance: 47.3
click at [424, 235] on div at bounding box center [387, 241] width 88 height 41
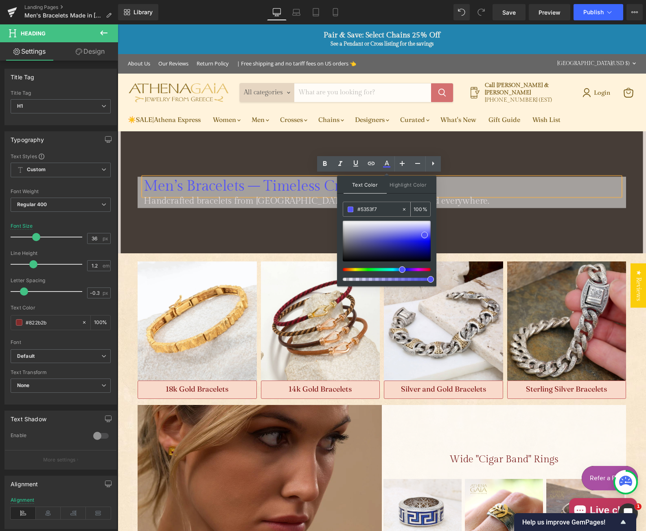
drag, startPoint x: 384, startPoint y: 210, endPoint x: 350, endPoint y: 210, distance: 33.8
click at [350, 210] on div "#5353f7" at bounding box center [372, 209] width 58 height 14
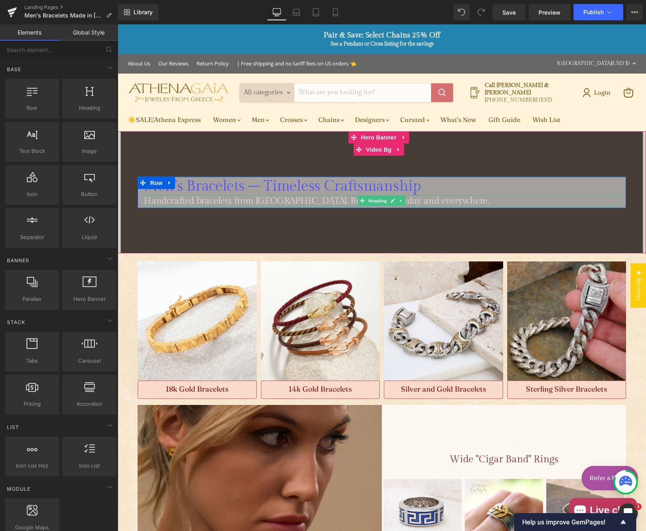
click at [323, 196] on span "Handcrafted bracelets from [GEOGRAPHIC_DATA]. Built for everyday and everywhere…" at bounding box center [316, 200] width 345 height 11
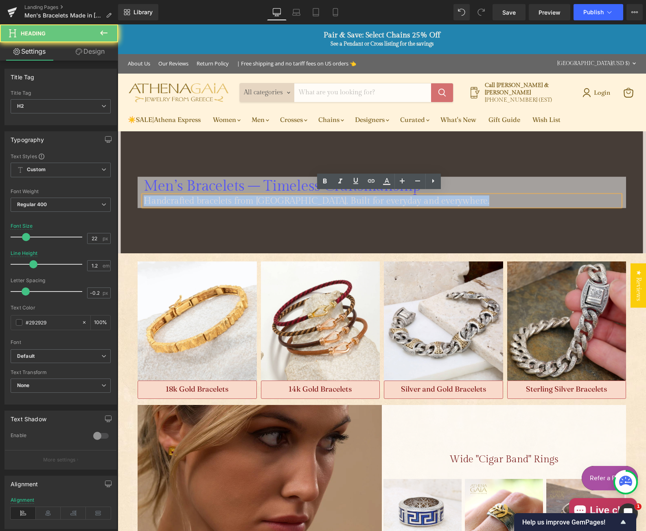
click at [323, 196] on span "Handcrafted bracelets from [GEOGRAPHIC_DATA]. Built for everyday and everywhere…" at bounding box center [316, 200] width 345 height 11
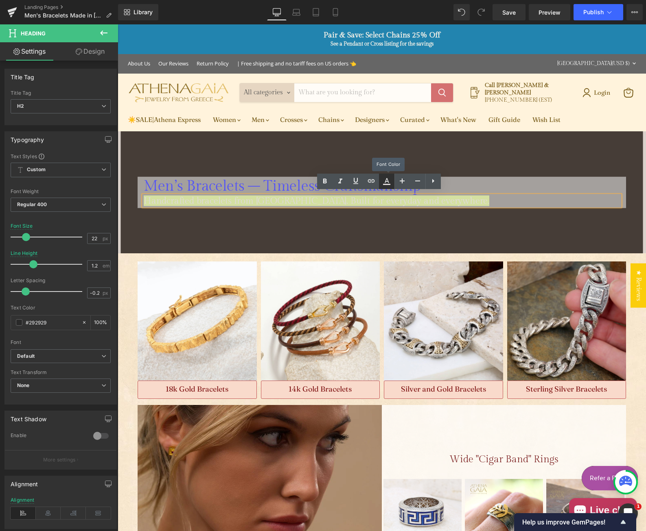
click at [384, 185] on icon at bounding box center [386, 184] width 7 height 1
type input "#e0dada"
type input "100"
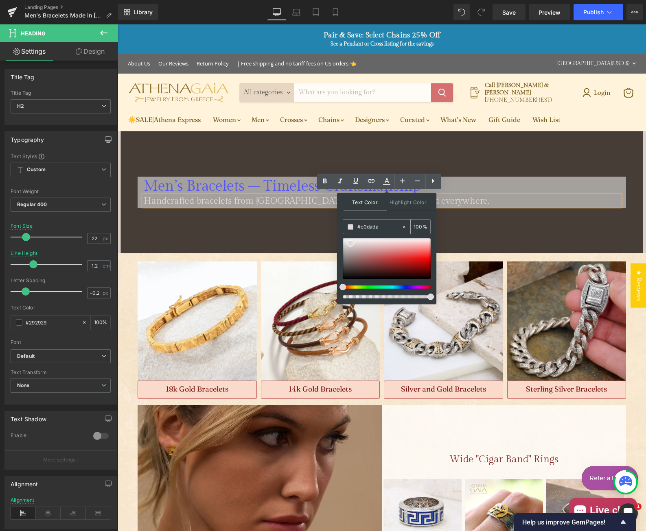
click at [374, 224] on input "#e0dada" at bounding box center [379, 227] width 44 height 9
paste input "5353f7"
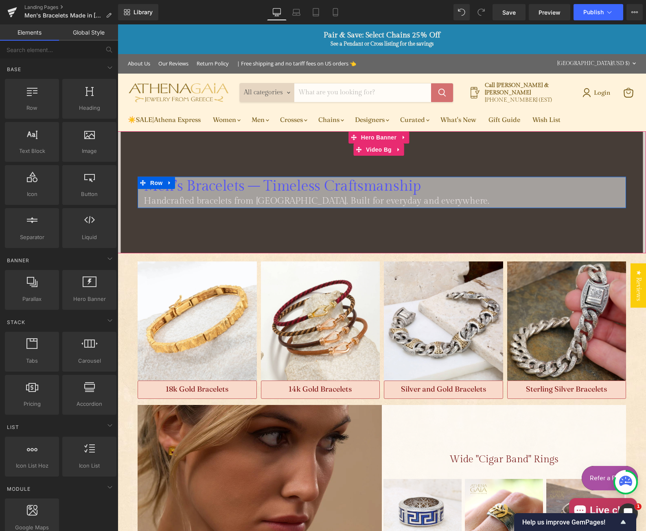
click at [261, 200] on span "Handcrafted bracelets from [GEOGRAPHIC_DATA]. Built for everyday and everywhere…" at bounding box center [316, 200] width 345 height 11
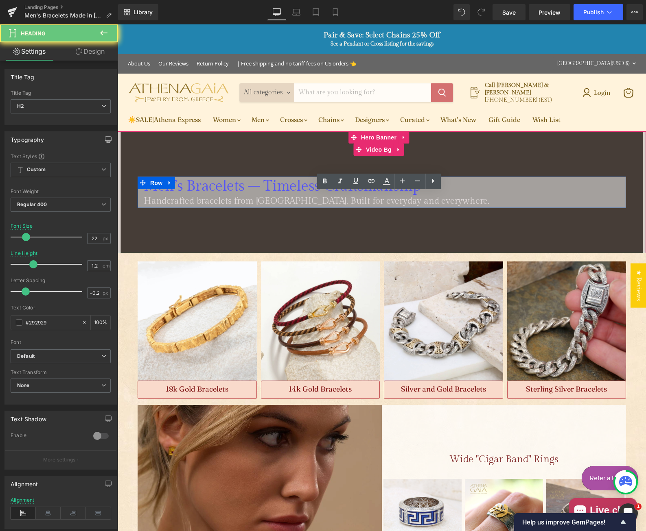
click at [261, 200] on span "Handcrafted bracelets from [GEOGRAPHIC_DATA]. Built for everyday and everywhere…" at bounding box center [316, 200] width 345 height 11
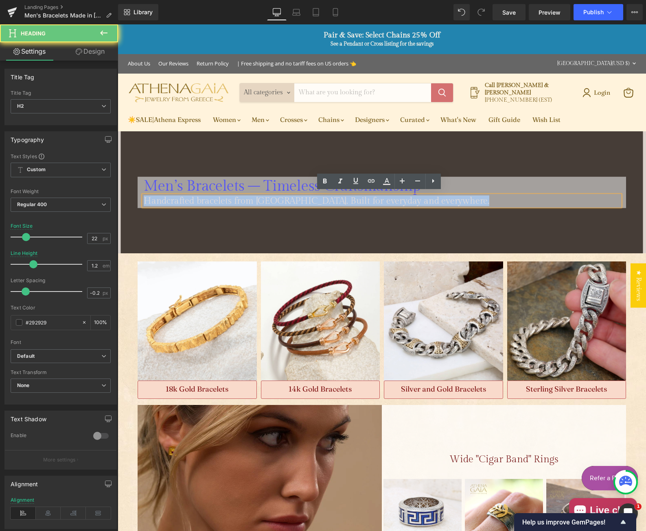
click at [261, 200] on span "Handcrafted bracelets from [GEOGRAPHIC_DATA]. Built for everyday and everywhere…" at bounding box center [316, 200] width 345 height 11
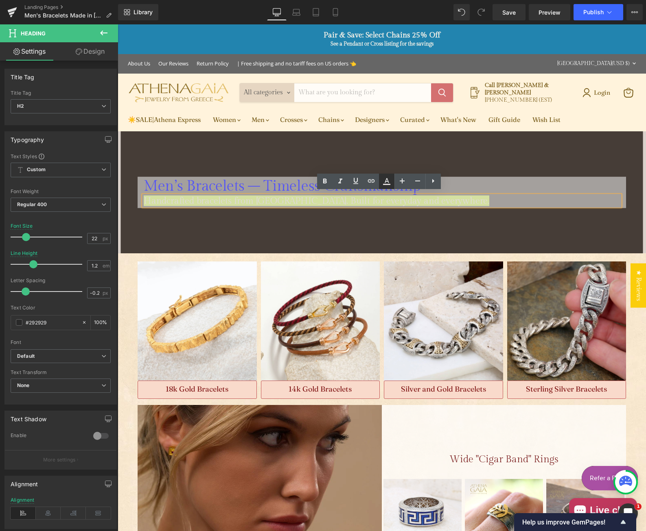
click at [385, 184] on icon at bounding box center [387, 182] width 10 height 10
type input "#e0dada"
type input "100"
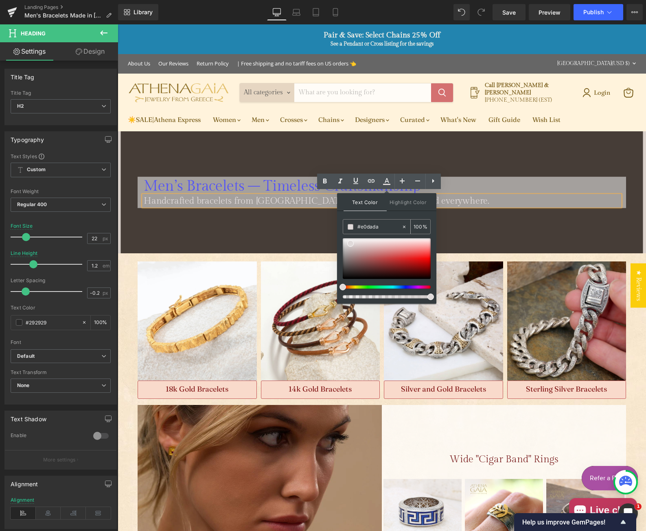
drag, startPoint x: 391, startPoint y: 224, endPoint x: 359, endPoint y: 224, distance: 31.3
click at [359, 224] on input "#e0dada" at bounding box center [379, 227] width 44 height 9
paste input "#5353f7"
type input "##5353f7"
type input "0"
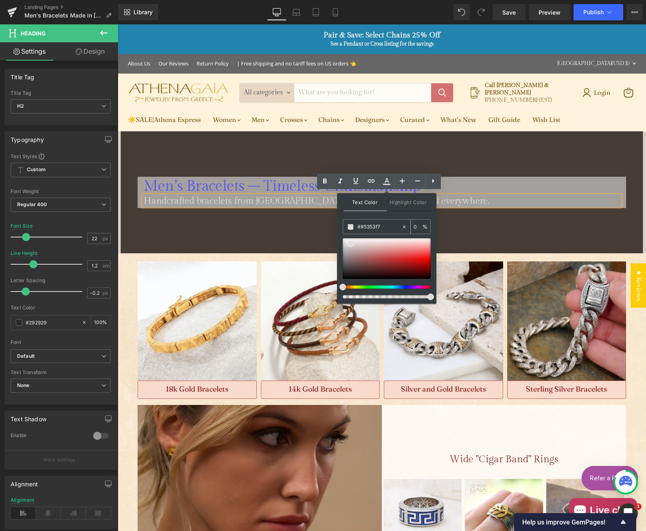
click at [360, 227] on input "##5353f7" at bounding box center [379, 227] width 44 height 9
type input "#5353f7"
type input "100"
type input "#5353f7"
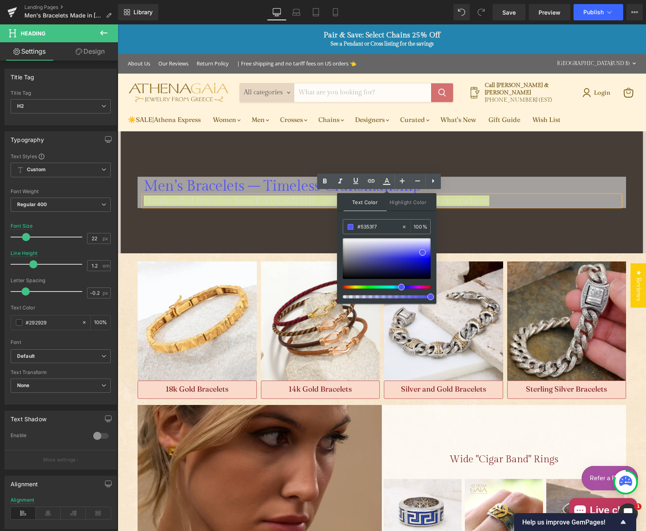
click at [395, 216] on div "Text Color Highlight Color rgba(83, 83, 247, 1) #5353f7 100 % transparent trans…" at bounding box center [386, 248] width 99 height 111
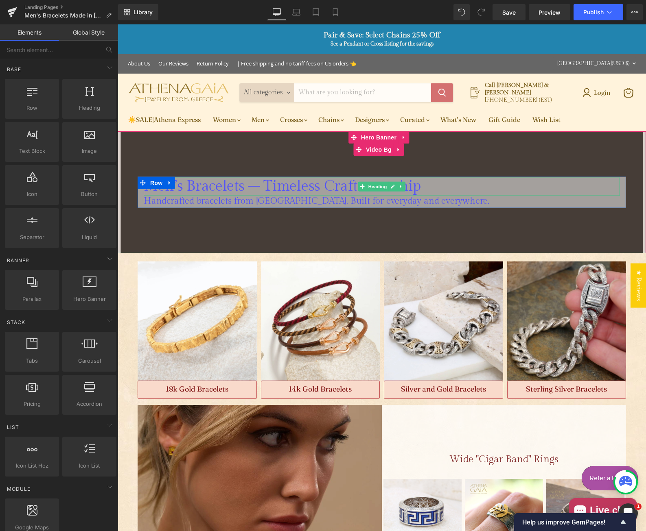
click at [240, 185] on span "Men’s Bracelets – Timeless Craftsmanship" at bounding box center [282, 186] width 277 height 17
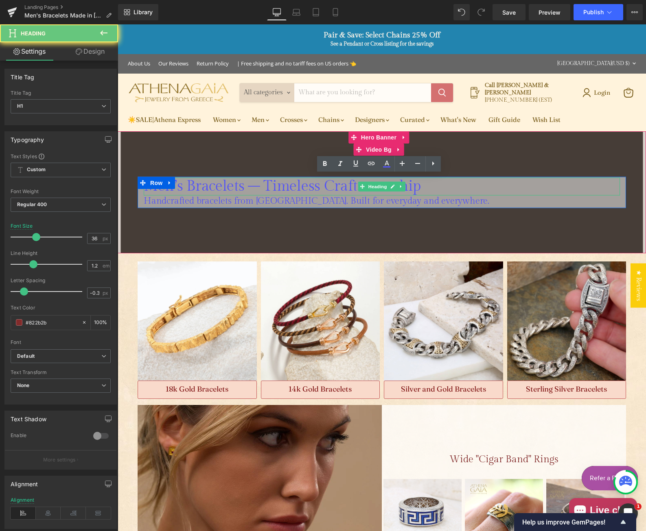
click at [240, 185] on span "Men’s Bracelets – Timeless Craftsmanship" at bounding box center [282, 186] width 277 height 17
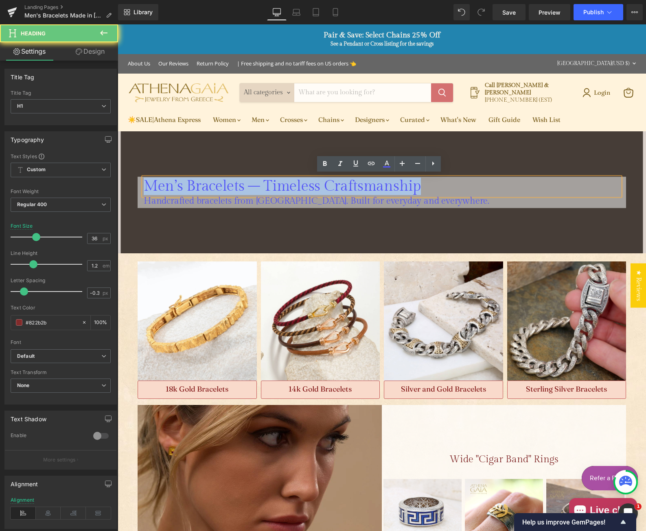
click at [240, 185] on span "Men’s Bracelets – Timeless Craftsmanship" at bounding box center [282, 186] width 277 height 17
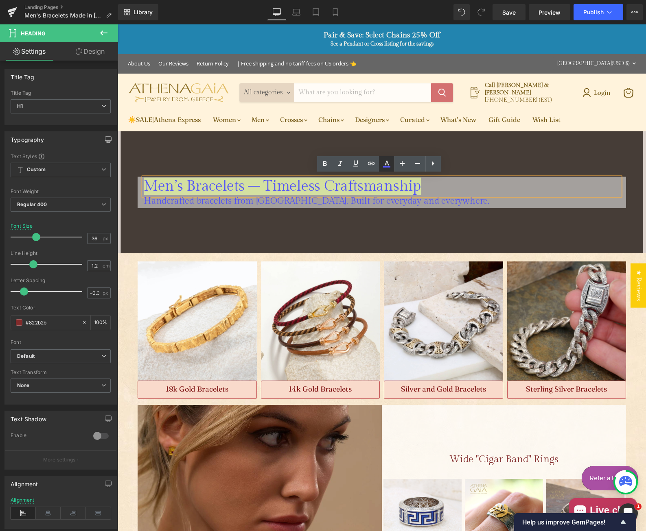
click at [386, 168] on icon at bounding box center [387, 164] width 10 height 10
type input "100"
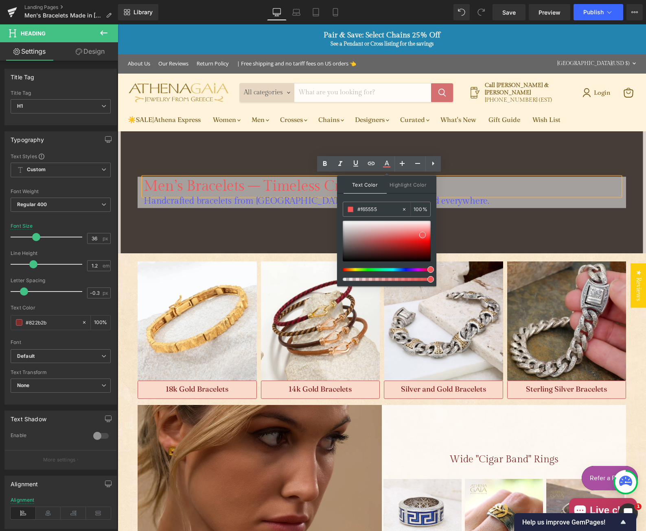
drag, startPoint x: 422, startPoint y: 271, endPoint x: 430, endPoint y: 271, distance: 8.1
click at [427, 271] on div at bounding box center [383, 269] width 88 height 3
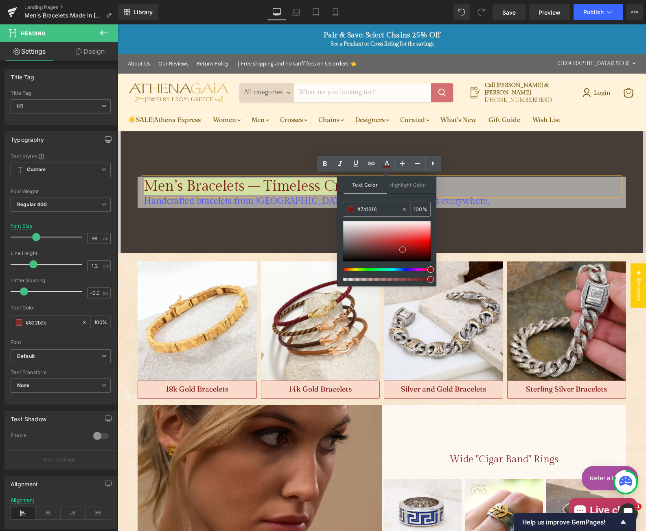
drag, startPoint x: 426, startPoint y: 236, endPoint x: 403, endPoint y: 250, distance: 26.7
click at [403, 250] on div at bounding box center [387, 241] width 88 height 41
drag, startPoint x: 381, startPoint y: 208, endPoint x: 356, endPoint y: 208, distance: 25.2
click at [356, 208] on div "#7d1616" at bounding box center [372, 209] width 58 height 14
click at [401, 194] on div "Text Color Highlight Color" at bounding box center [386, 185] width 99 height 18
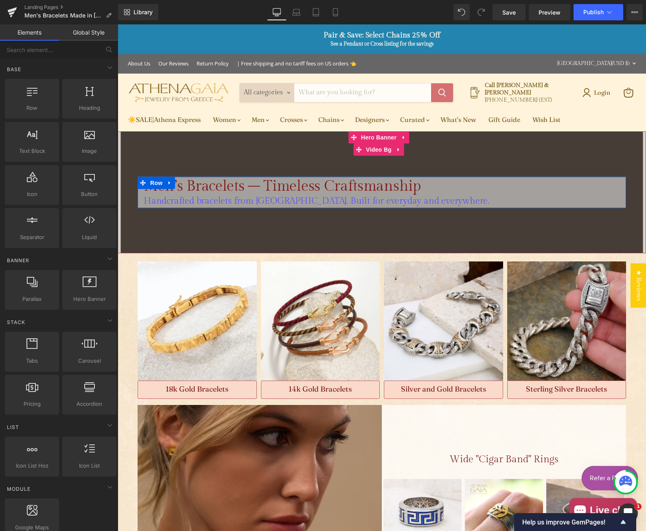
click at [319, 198] on span "Handcrafted bracelets from [GEOGRAPHIC_DATA]. Built for everyday and everywhere…" at bounding box center [316, 200] width 345 height 11
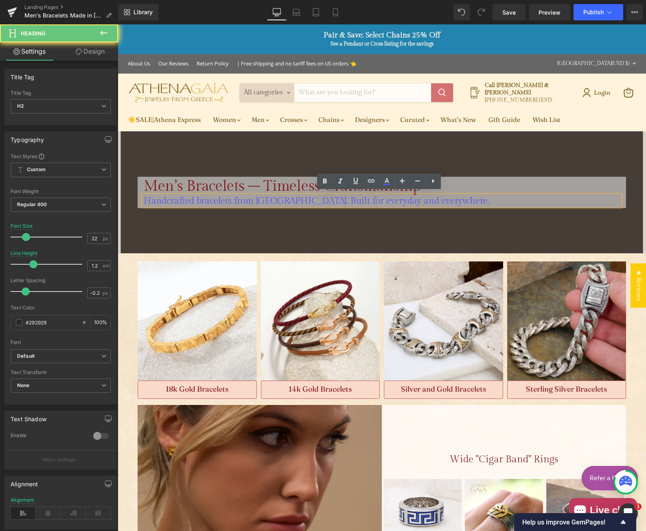
click at [319, 198] on span "Handcrafted bracelets from [GEOGRAPHIC_DATA]. Built for everyday and everywhere…" at bounding box center [316, 200] width 345 height 11
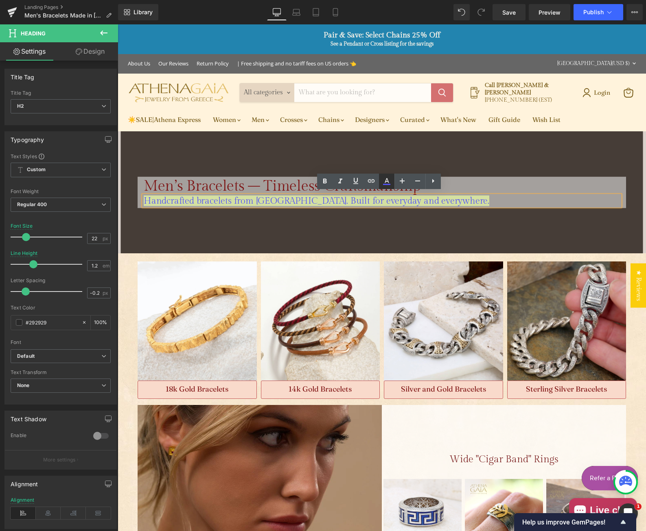
click at [384, 183] on icon at bounding box center [387, 182] width 10 height 10
type input "#5353f7"
type input "100"
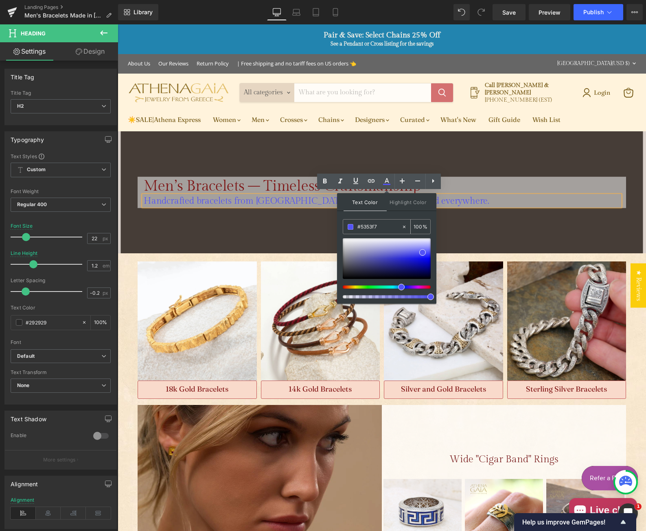
drag, startPoint x: 382, startPoint y: 224, endPoint x: 360, endPoint y: 224, distance: 21.6
click at [360, 224] on input "#5353f7" at bounding box center [379, 227] width 44 height 9
paste input "#7d1616"
type input "##7d1616"
type input "0"
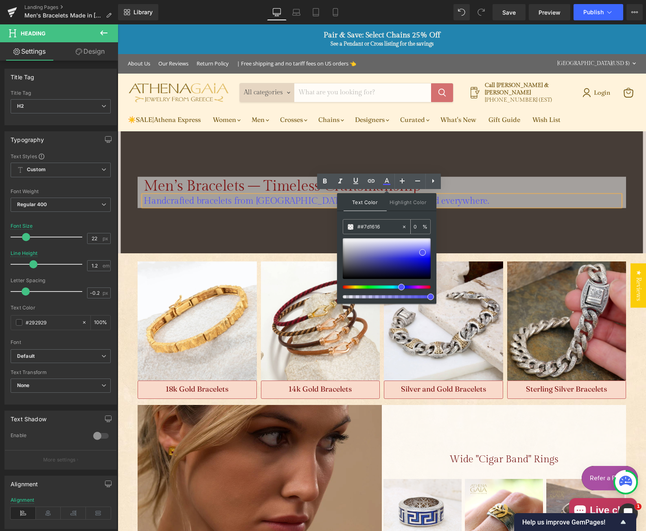
click at [358, 225] on input "##7d1616" at bounding box center [379, 227] width 44 height 9
type input "#7d1616"
type input "100"
type input "#7d1616"
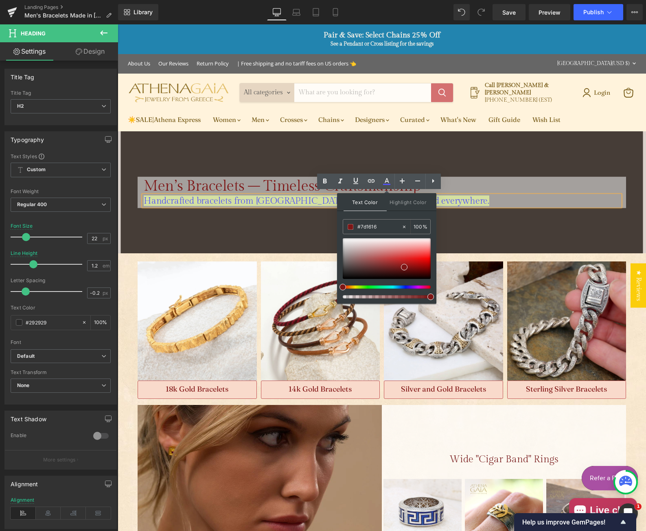
click at [399, 216] on div "Text Color Highlight Color rgba(125, 22, 22, 1) #7d1616 100 % transparent trans…" at bounding box center [386, 248] width 99 height 111
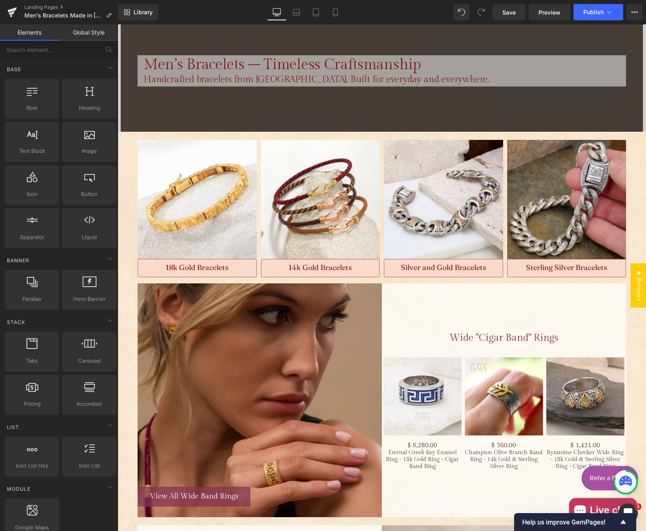
scroll to position [122, 0]
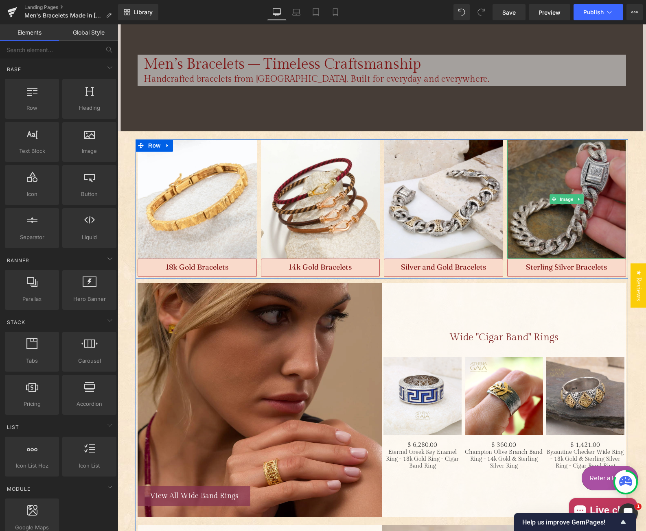
click at [573, 211] on img "Main content" at bounding box center [566, 199] width 119 height 119
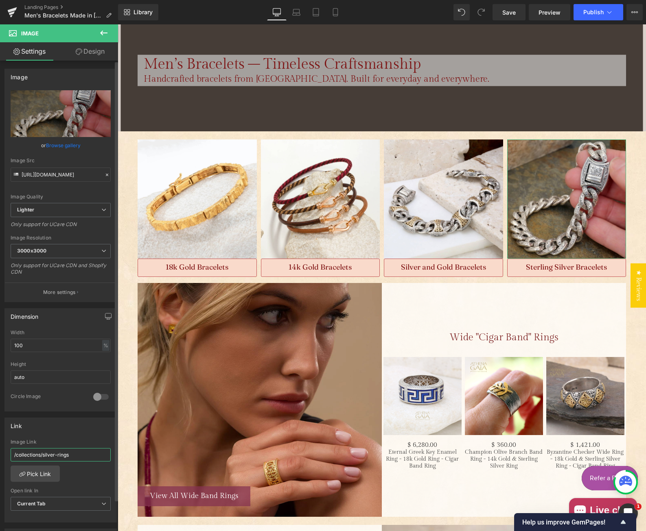
drag, startPoint x: 76, startPoint y: 453, endPoint x: 8, endPoint y: 454, distance: 68.4
click at [8, 454] on div "/collections/silver-rings Image Link /collections/silver-rings Pick Link Curren…" at bounding box center [60, 480] width 111 height 83
paste input "[URL][DOMAIN_NAME]"
type input "[URL][DOMAIN_NAME]"
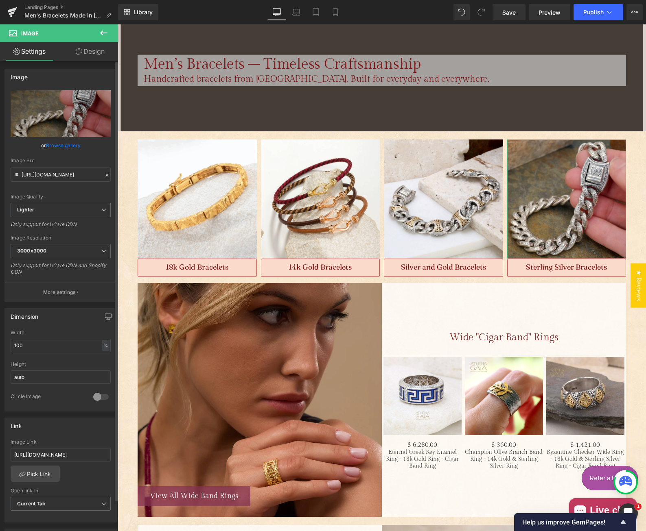
click at [95, 436] on div "Link [URL][DOMAIN_NAME] Image Link [URL][DOMAIN_NAME] Pick Link Current Tab New…" at bounding box center [60, 470] width 112 height 105
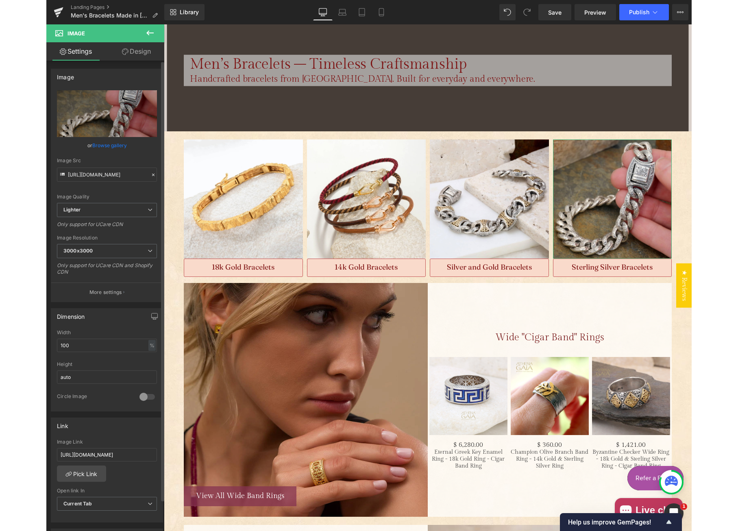
scroll to position [0, 0]
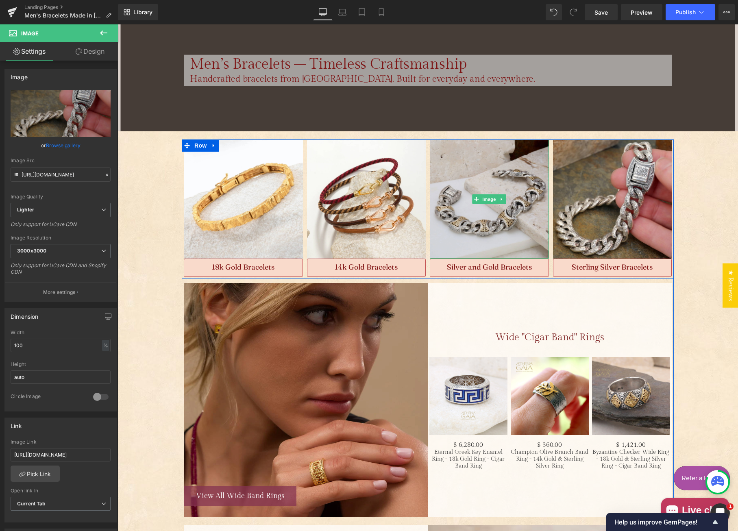
click at [491, 212] on img "Main content" at bounding box center [489, 199] width 119 height 119
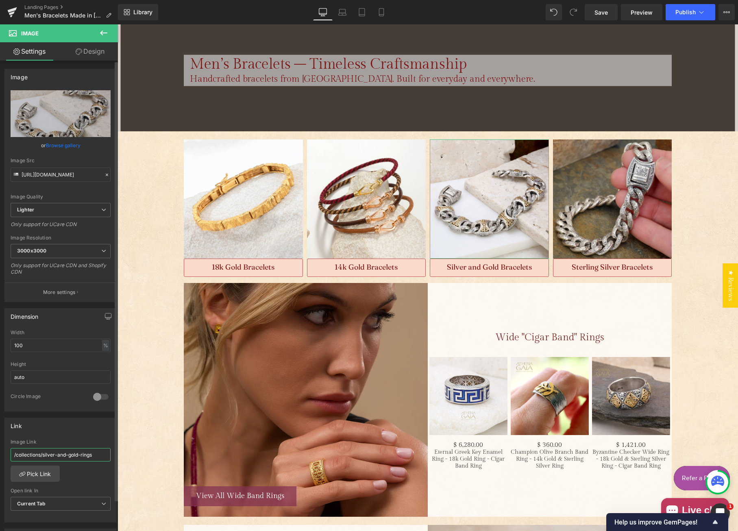
click at [59, 454] on input "/collections/silver-and-gold-rings" at bounding box center [61, 454] width 100 height 13
type input "[URL][DOMAIN_NAME]"
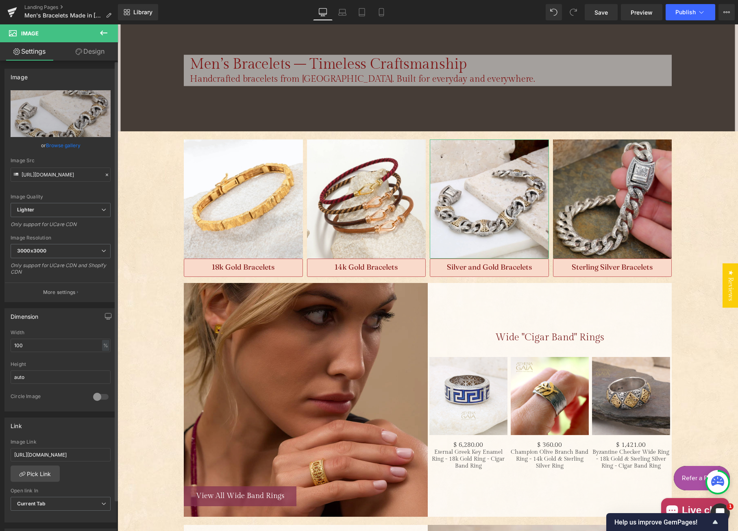
click at [67, 472] on div "[URL][DOMAIN_NAME] Image Link [URL][DOMAIN_NAME] Pick Link Current Tab New Tab …" at bounding box center [60, 480] width 111 height 83
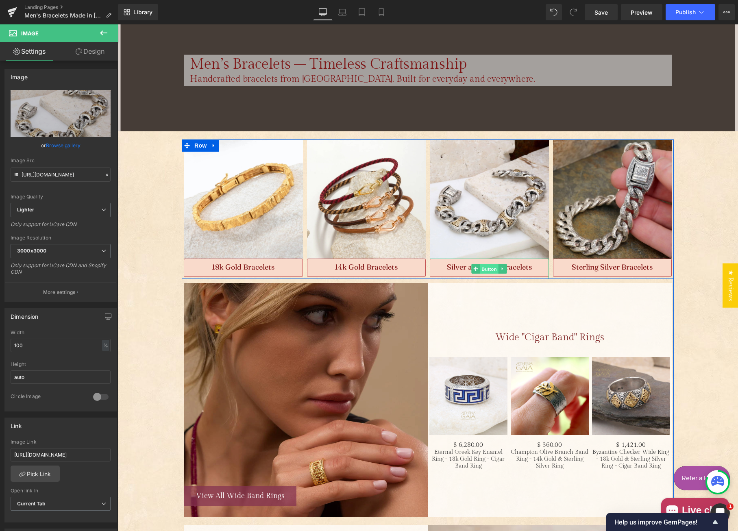
click at [485, 268] on span "Button" at bounding box center [489, 269] width 19 height 10
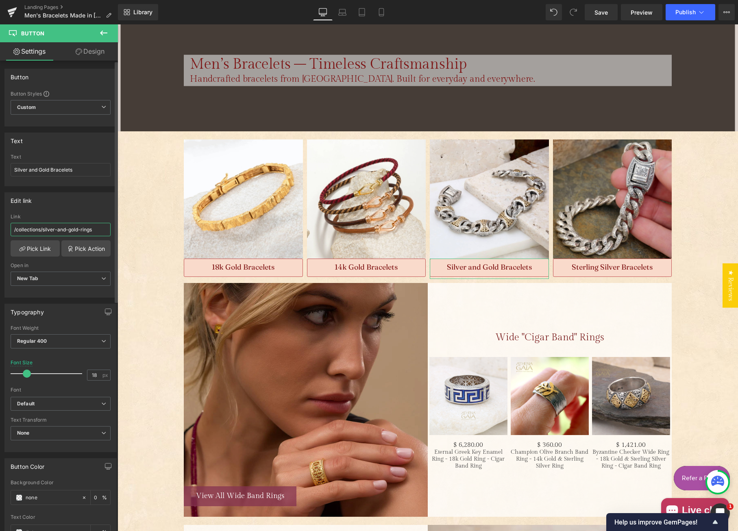
click at [72, 234] on input "/collections/silver-and-gold-rings" at bounding box center [61, 229] width 100 height 13
paste input "[URL][DOMAIN_NAME]"
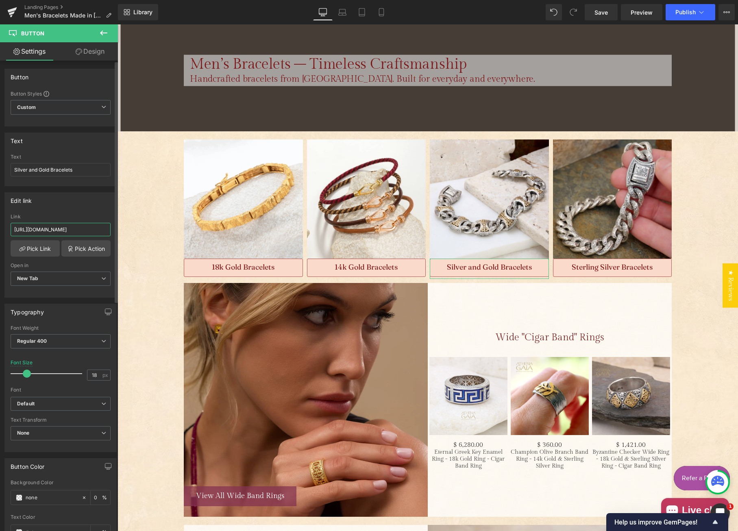
type input "[URL][DOMAIN_NAME]"
click at [81, 215] on div "Link" at bounding box center [61, 217] width 100 height 6
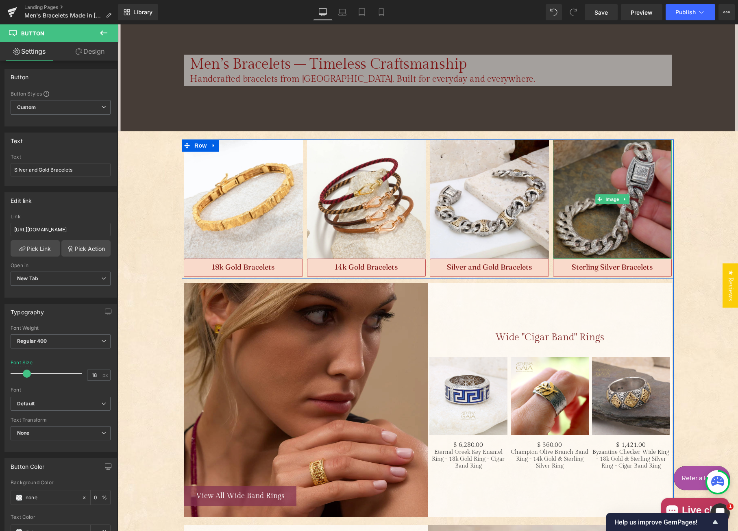
click at [600, 211] on img "Main content" at bounding box center [612, 199] width 119 height 119
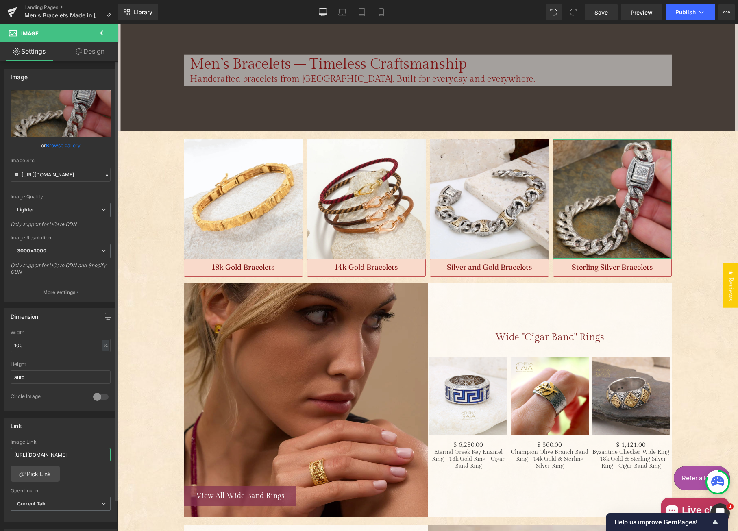
click at [61, 452] on input "[URL][DOMAIN_NAME]" at bounding box center [61, 454] width 100 height 13
drag, startPoint x: 60, startPoint y: 452, endPoint x: 105, endPoint y: 453, distance: 45.6
click at [105, 453] on input "[URL][DOMAIN_NAME]" at bounding box center [61, 454] width 100 height 13
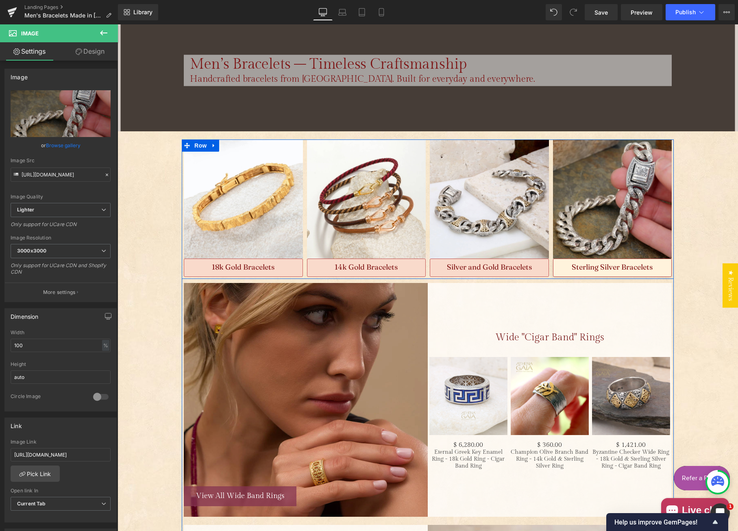
click at [585, 262] on span "Sterling Silver Bracelets" at bounding box center [612, 266] width 81 height 9
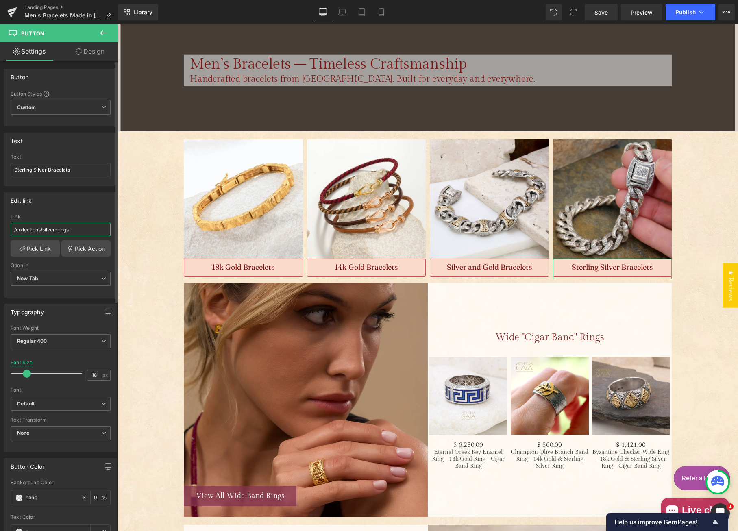
drag, startPoint x: 78, startPoint y: 227, endPoint x: 8, endPoint y: 228, distance: 70.0
click at [8, 228] on div "/collections/silver-rings Link /collections/silver-rings Pick Link Pick Action …" at bounding box center [60, 255] width 111 height 83
type input "[URL][DOMAIN_NAME]"
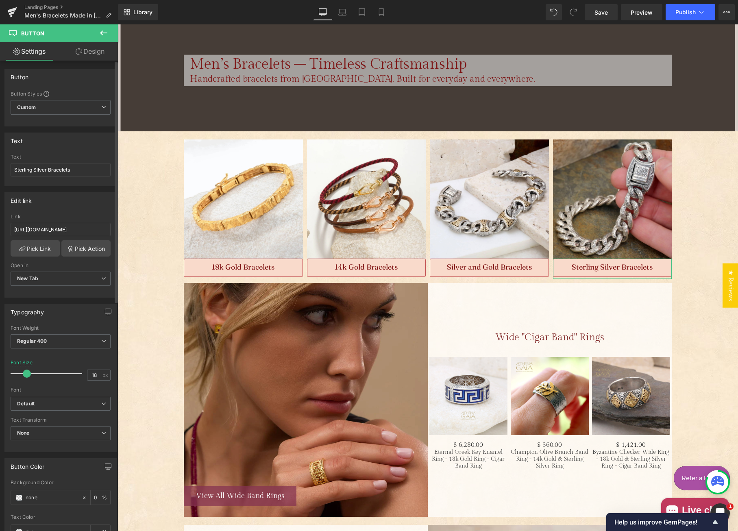
click at [61, 205] on div "Edit link" at bounding box center [60, 200] width 111 height 15
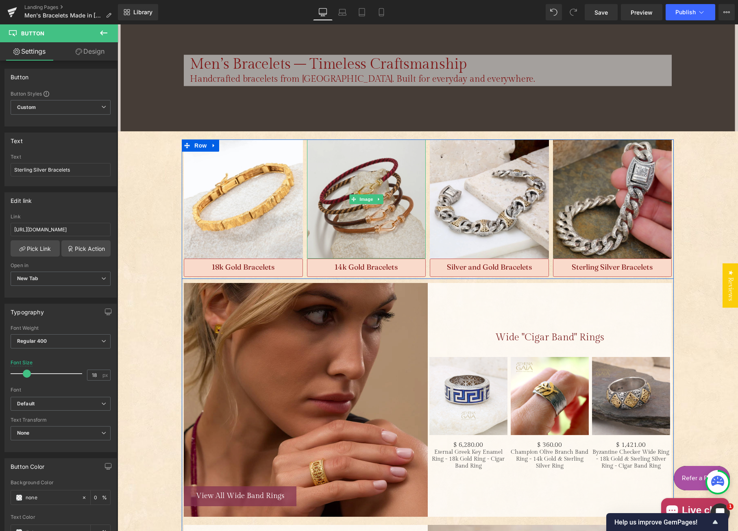
click at [388, 214] on img "Main content" at bounding box center [366, 199] width 119 height 119
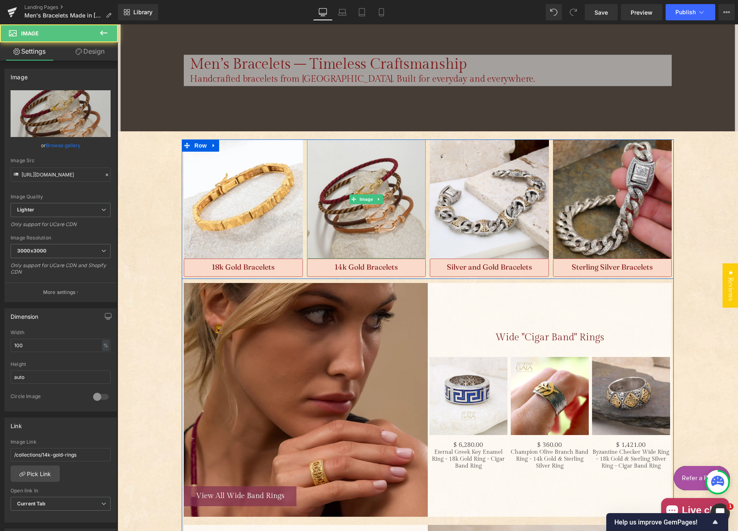
click at [335, 214] on img "Main content" at bounding box center [366, 199] width 119 height 119
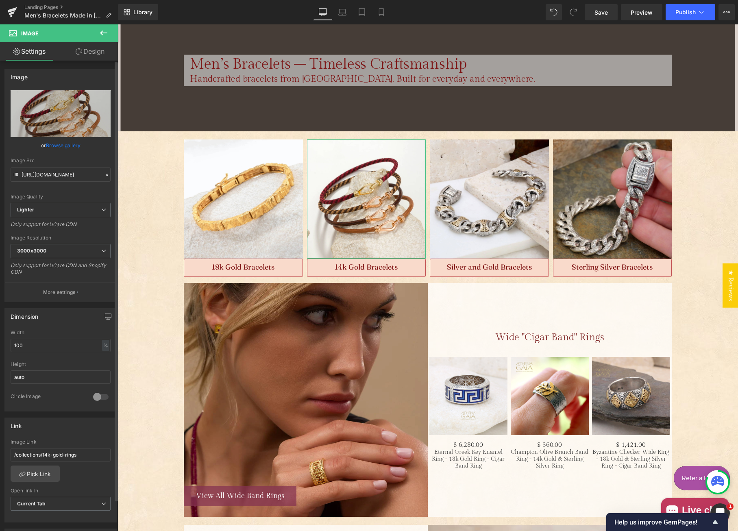
drag, startPoint x: 87, startPoint y: 453, endPoint x: 2, endPoint y: 452, distance: 85.0
click at [2, 452] on div "Link /collections/14k-gold-rings Image Link /collections/14k-gold-rings Pick Li…" at bounding box center [61, 467] width 122 height 111
type input "[URL][DOMAIN_NAME]"
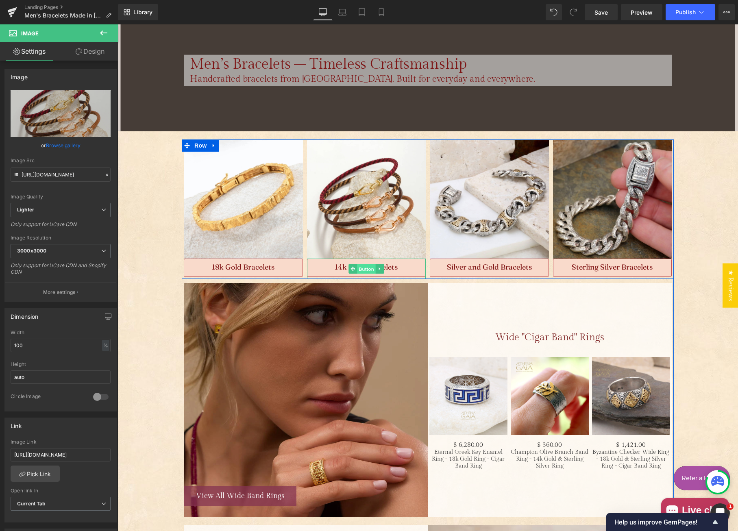
click at [358, 267] on span "Button" at bounding box center [366, 269] width 19 height 10
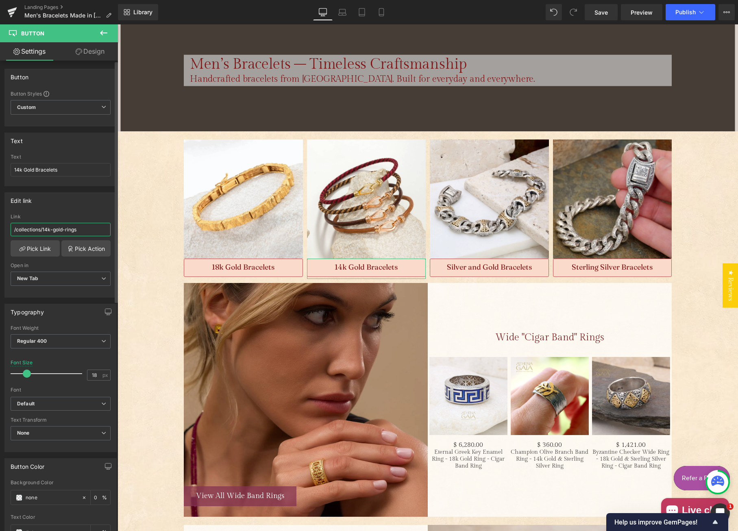
drag, startPoint x: 84, startPoint y: 232, endPoint x: 4, endPoint y: 229, distance: 79.4
click at [4, 229] on div "Edit link /collections/14k-gold-rings Link /collections/14k-gold-rings Pick Lin…" at bounding box center [60, 244] width 112 height 105
paste input "[URL][DOMAIN_NAME]"
type input "[URL][DOMAIN_NAME]"
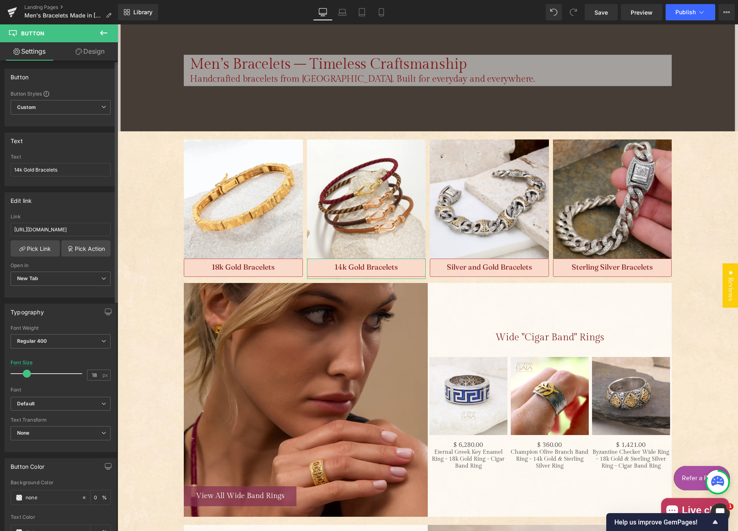
click at [89, 211] on div "Edit link [URL][DOMAIN_NAME] Link [URL][DOMAIN_NAME] Pick Link Pick Action Curr…" at bounding box center [60, 244] width 112 height 105
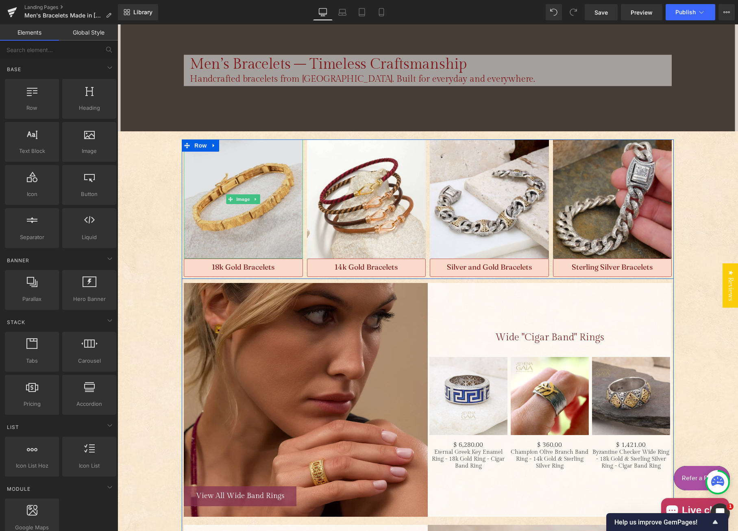
click at [265, 216] on img "Main content" at bounding box center [243, 199] width 119 height 119
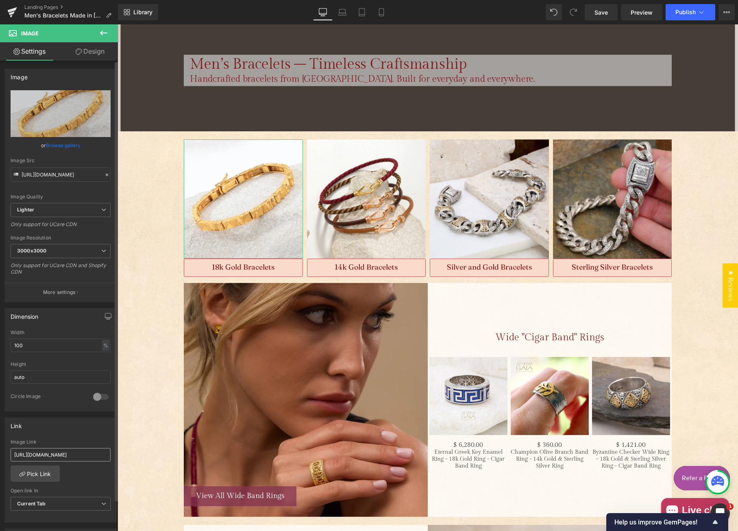
click at [55, 454] on input "[URL][DOMAIN_NAME]" at bounding box center [61, 454] width 100 height 13
click at [55, 453] on input "[URL][DOMAIN_NAME]" at bounding box center [61, 454] width 100 height 13
type input "[URL][DOMAIN_NAME]"
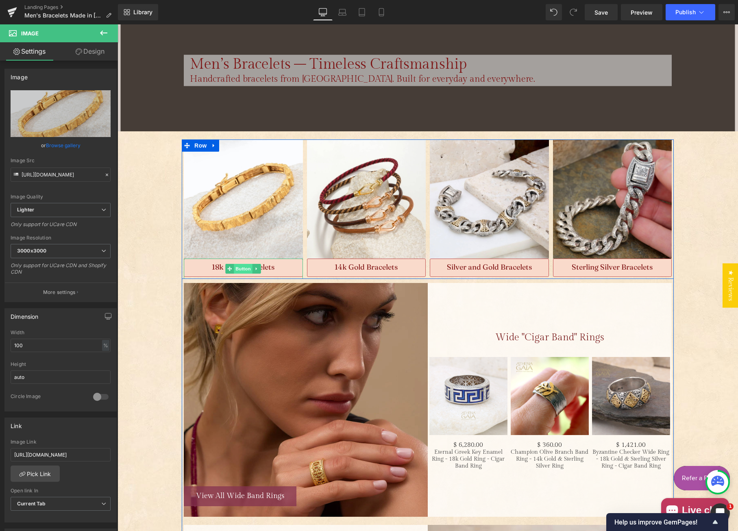
click at [239, 265] on span "Button" at bounding box center [243, 269] width 19 height 10
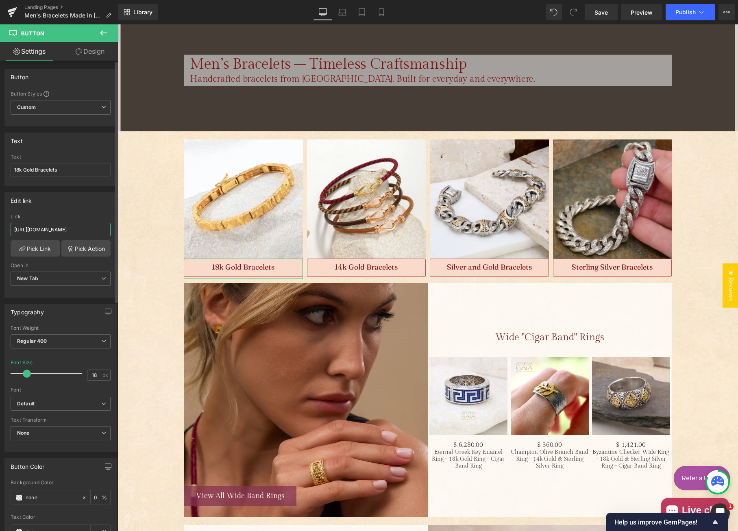
click at [83, 230] on input "[URL][DOMAIN_NAME]" at bounding box center [61, 229] width 100 height 13
paste input "mens-bracelets?filter.p.m.custom.material=18k+Gold&sort_by=price-descending"
type input "[URL][DOMAIN_NAME]"
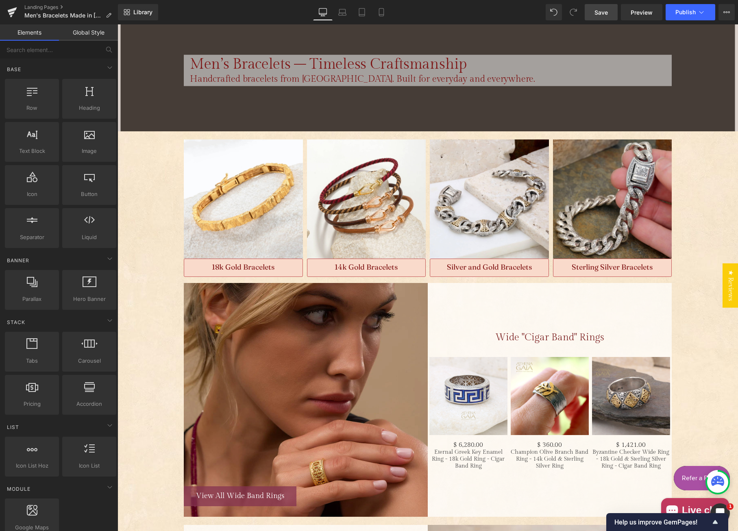
click at [596, 14] on span "Save" at bounding box center [601, 12] width 13 height 9
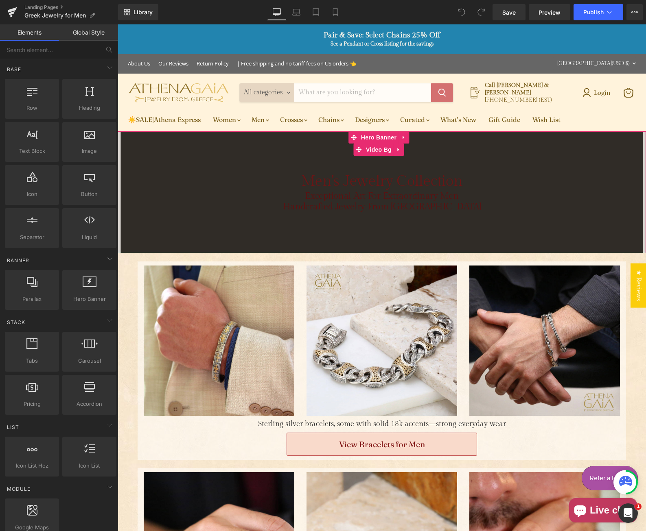
click at [513, 227] on div "Main content" at bounding box center [382, 192] width 528 height 122
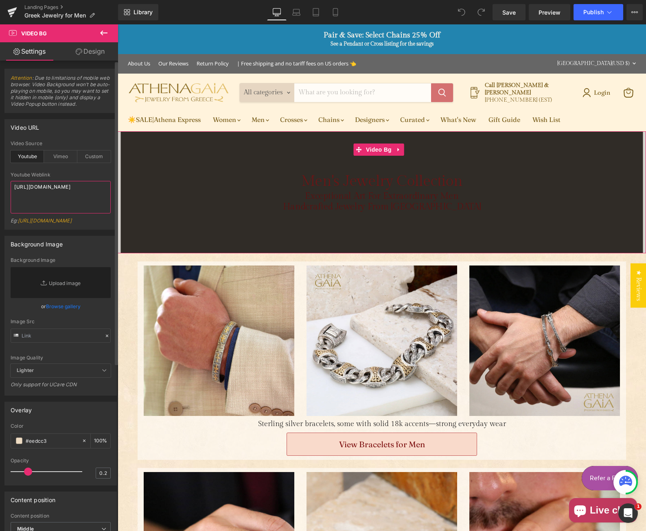
drag, startPoint x: 98, startPoint y: 189, endPoint x: 8, endPoint y: 189, distance: 89.9
click at [8, 189] on div "youtube Video Source Youtube Vimeo Custom Youtube Weblink https://youtu.be/gIxq…" at bounding box center [60, 185] width 111 height 89
